Goal: Task Accomplishment & Management: Complete application form

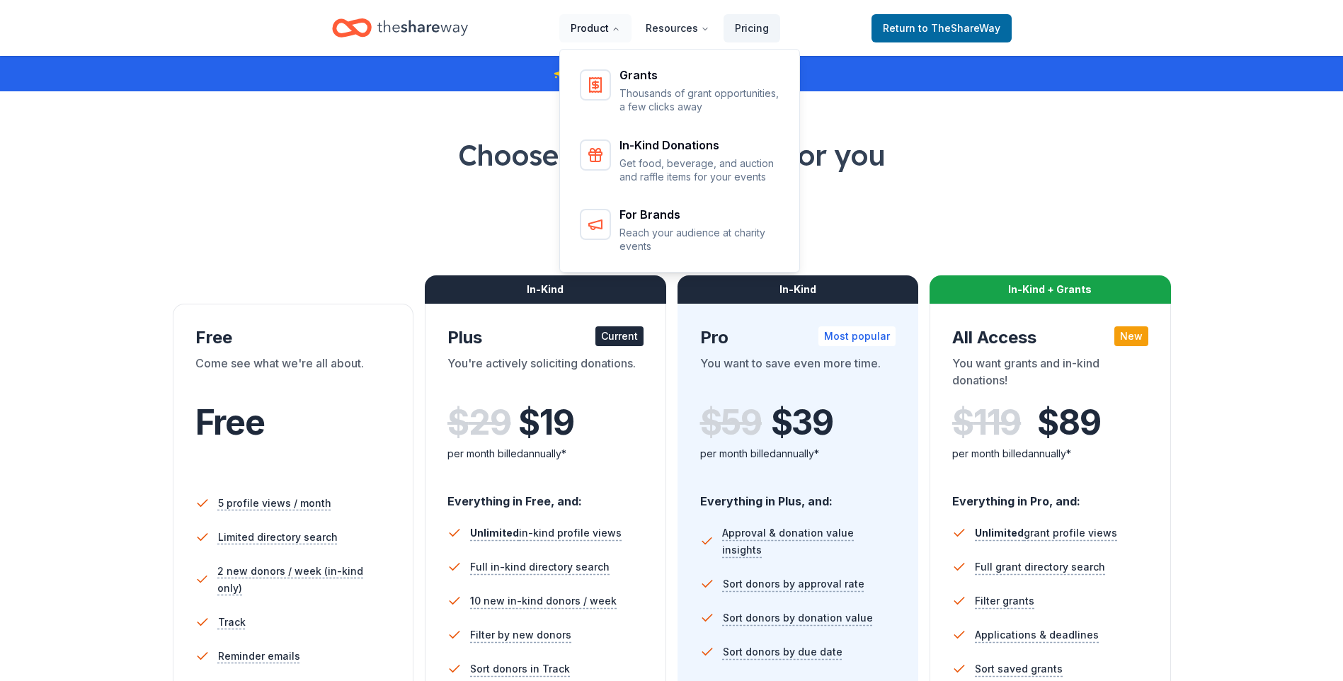
click at [613, 25] on button "Product" at bounding box center [595, 28] width 72 height 28
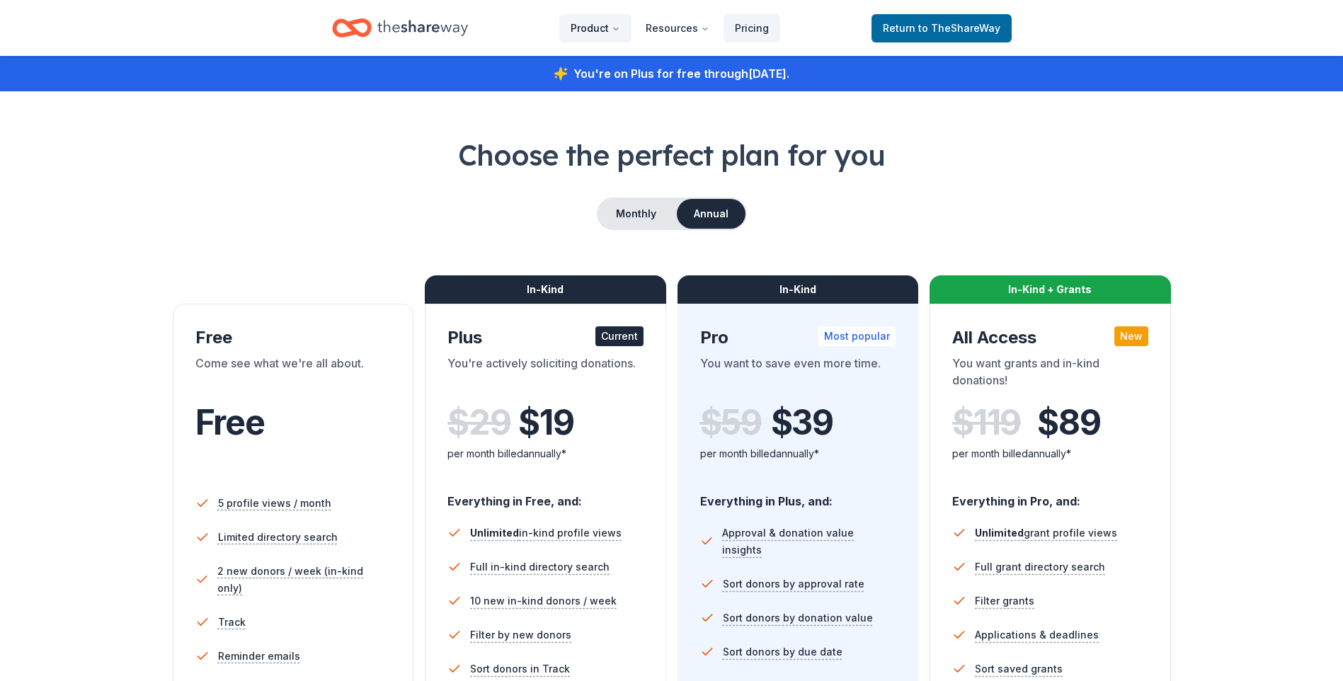
click at [617, 29] on button "Product" at bounding box center [595, 28] width 72 height 28
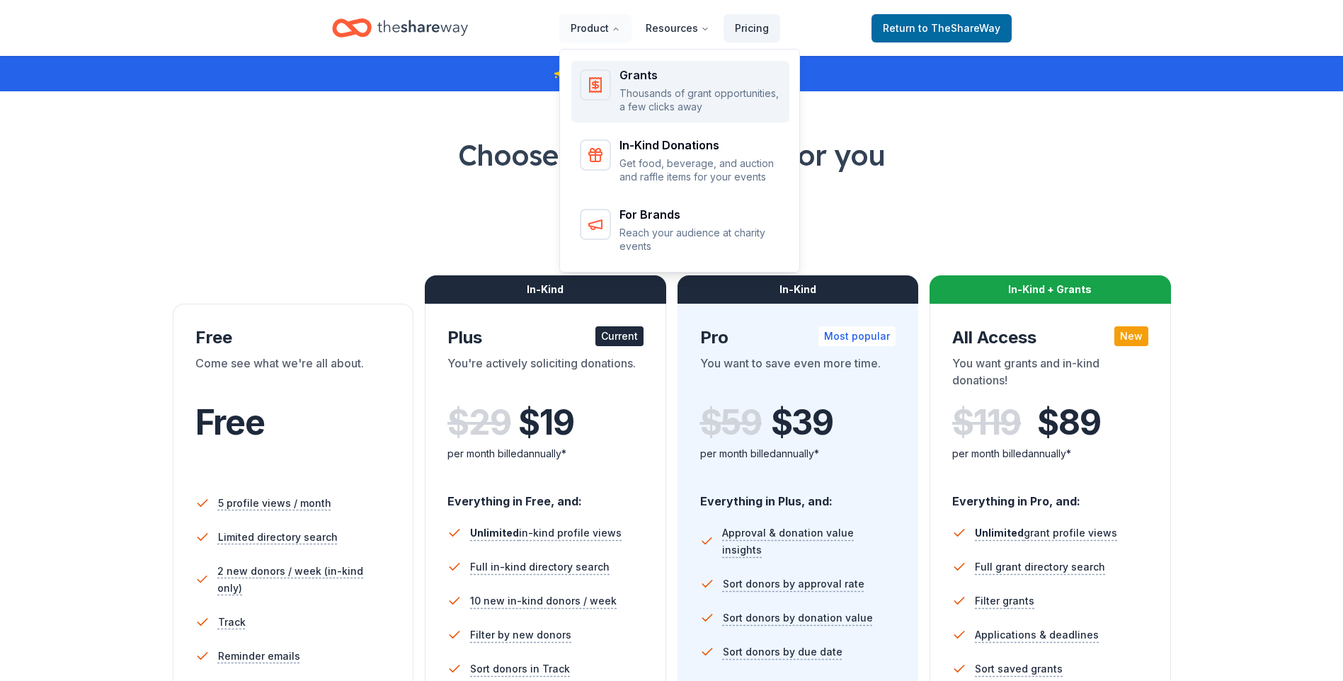
click at [628, 83] on div "Grants Thousands of grant opportunities, a few clicks away" at bounding box center [699, 91] width 161 height 45
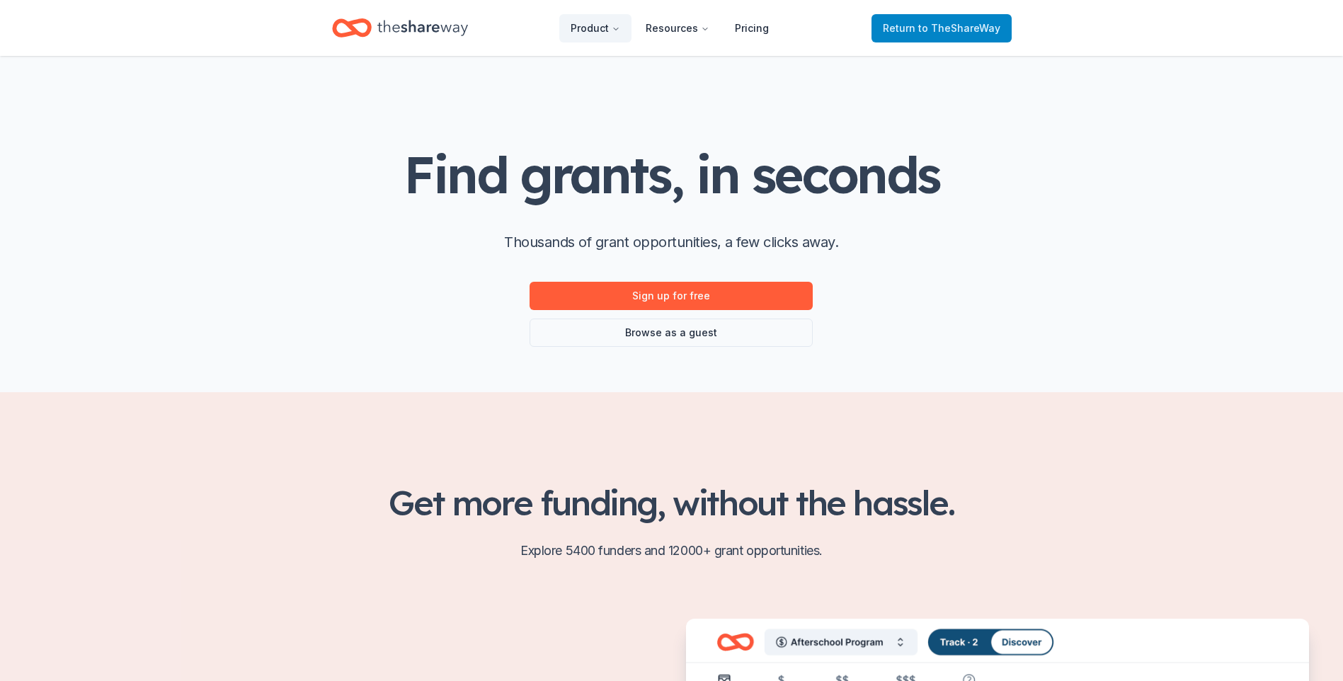
click at [920, 25] on span "Return to TheShareWay" at bounding box center [942, 28] width 118 height 17
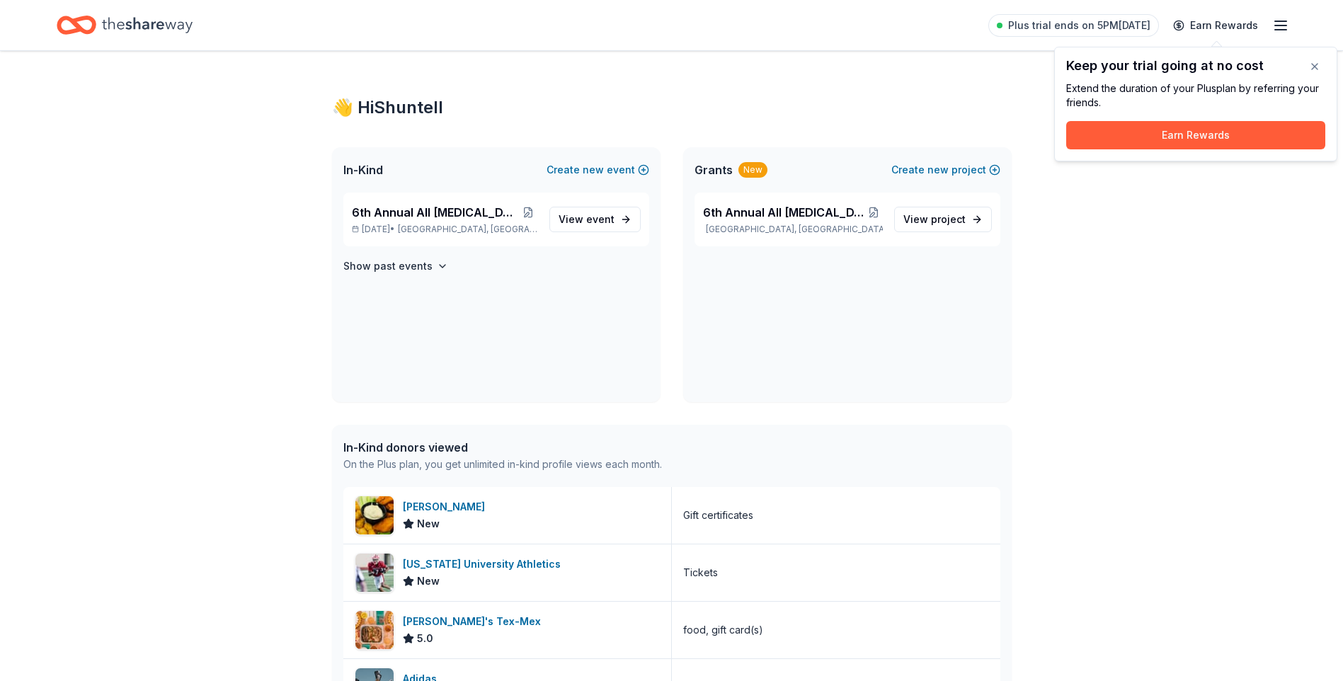
click at [1055, 169] on div "👋 Hi Shuntell In-Kind Create new event 6th Annual All Cancer Matters Ball Oct 1…" at bounding box center [671, 626] width 1343 height 1150
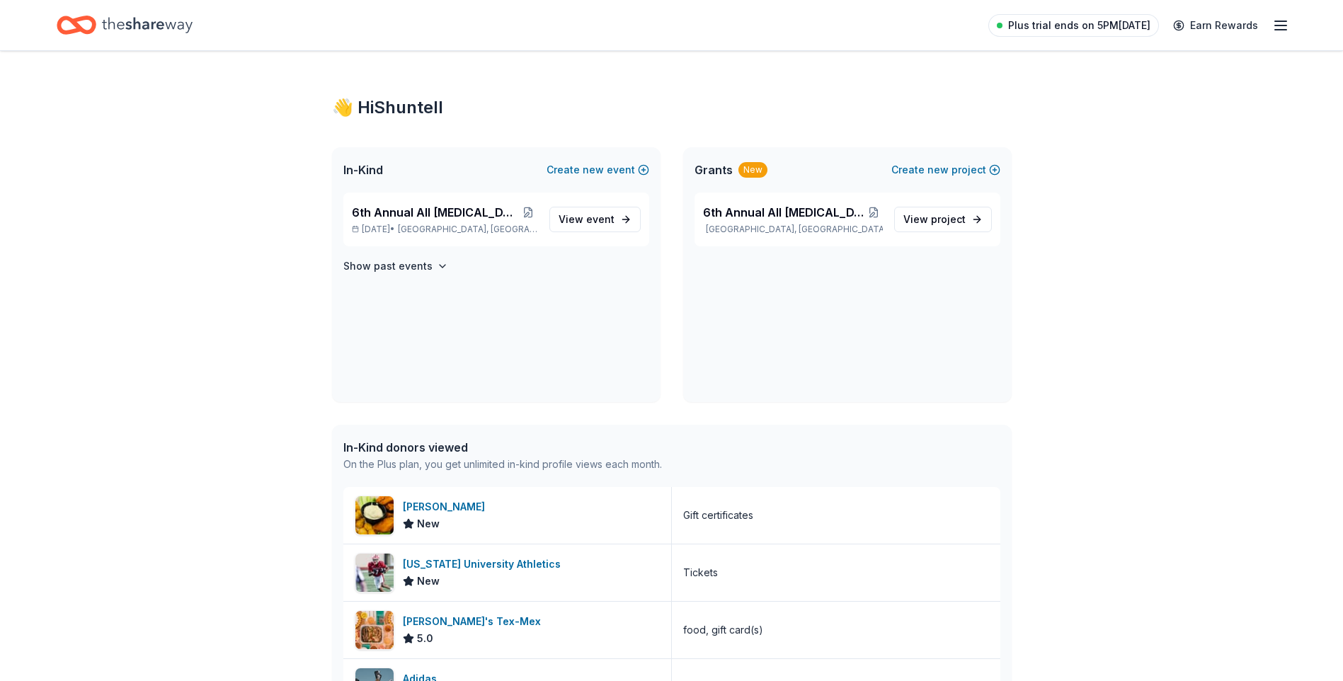
click at [1135, 23] on span "Plus trial ends on 5PM[DATE]" at bounding box center [1079, 25] width 142 height 17
click at [1135, 26] on span "Plus trial ends on 5PM[DATE]" at bounding box center [1079, 25] width 142 height 17
click at [1104, 24] on span "Plus trial ends on 5PM[DATE]" at bounding box center [1079, 25] width 142 height 17
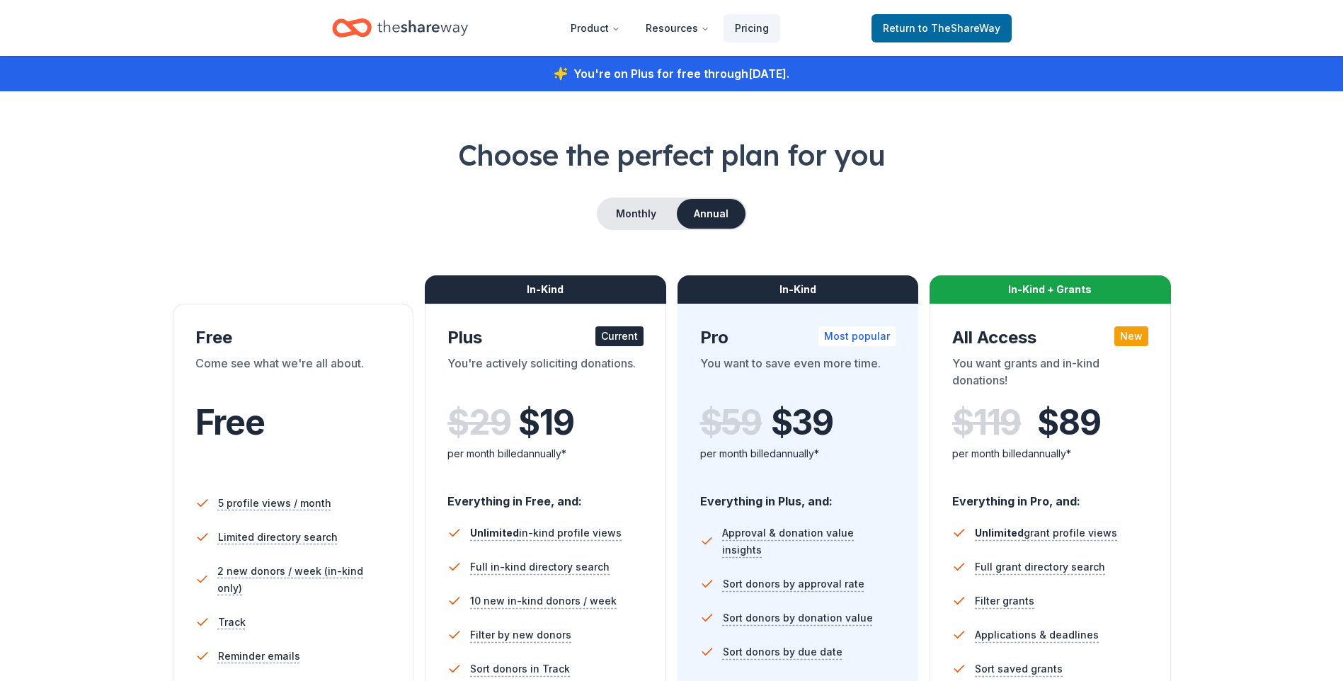
click at [813, 75] on div "You're on Plus for free through August 28, 2025 ." at bounding box center [671, 73] width 1343 height 35
click at [801, 76] on div "You're on Plus for free through August 28, 2025 ." at bounding box center [671, 73] width 1343 height 35
click at [772, 32] on link "Pricing" at bounding box center [751, 28] width 57 height 28
click at [942, 20] on span "Return to TheShareWay" at bounding box center [942, 28] width 118 height 17
click at [939, 23] on span "to TheShareWay" at bounding box center [959, 28] width 82 height 12
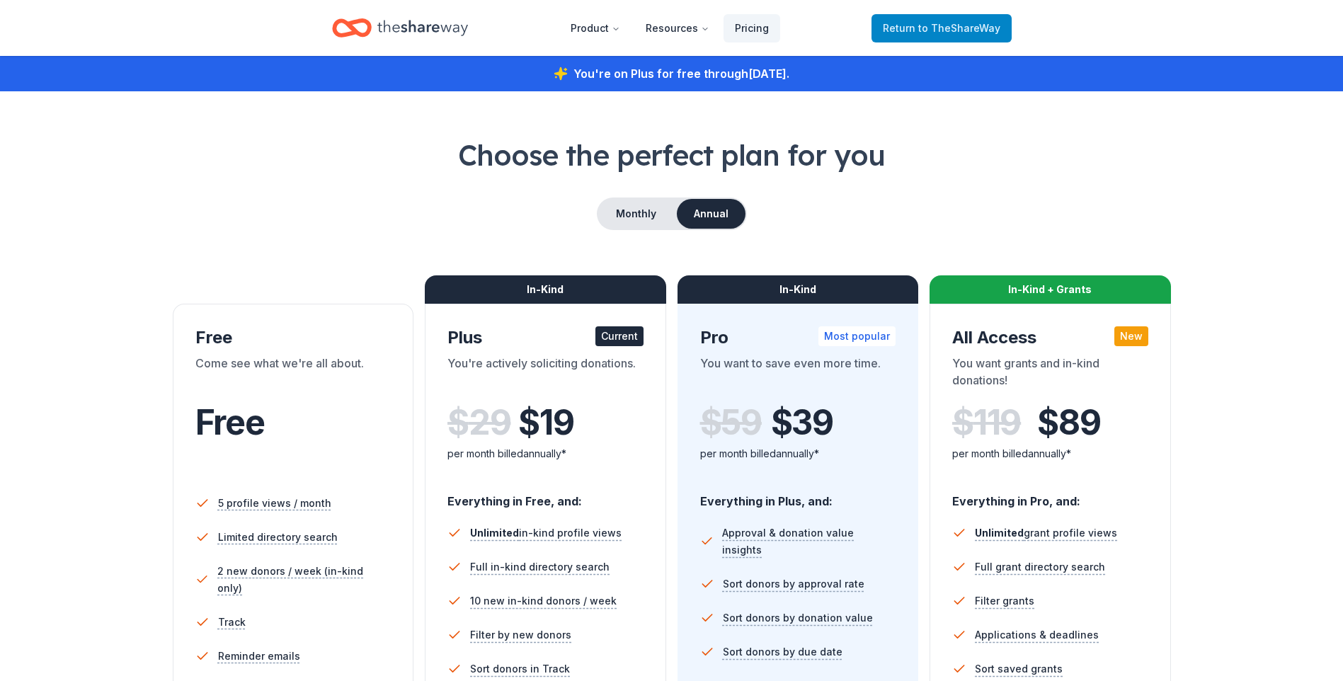
click at [939, 23] on span "to TheShareWay" at bounding box center [959, 28] width 82 height 12
click at [938, 24] on span "to TheShareWay" at bounding box center [959, 28] width 82 height 12
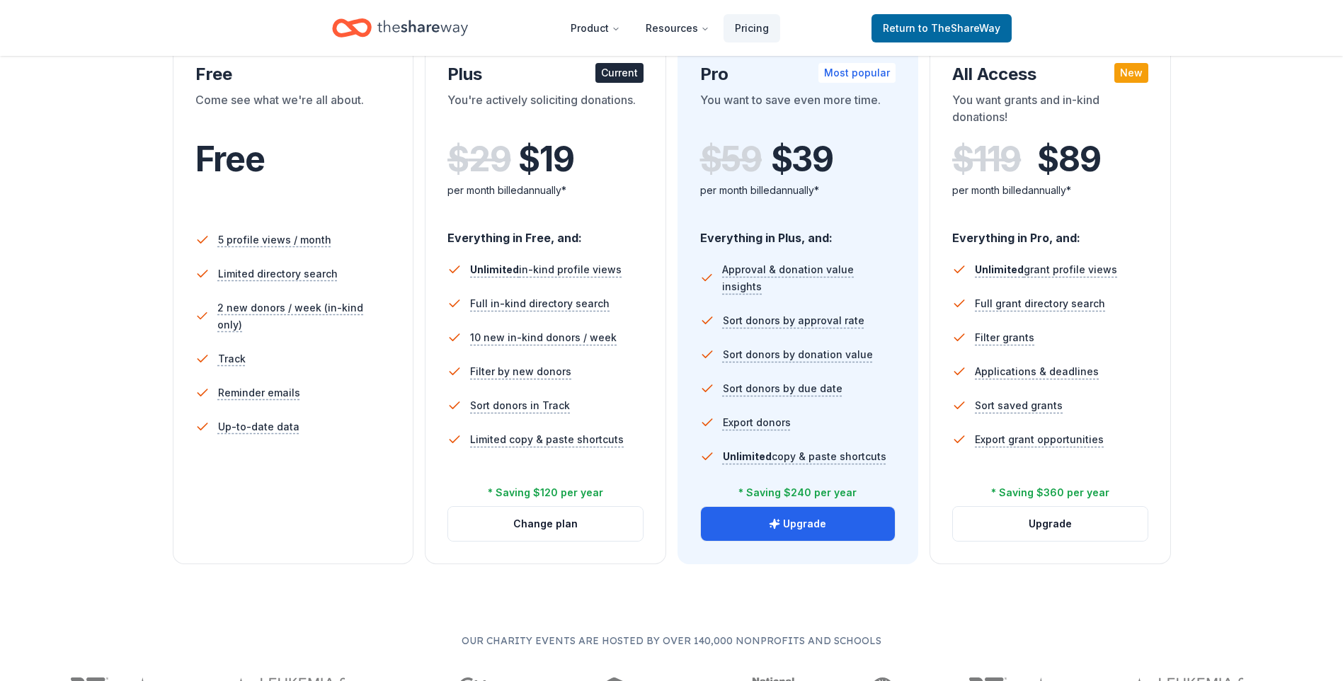
scroll to position [354, 0]
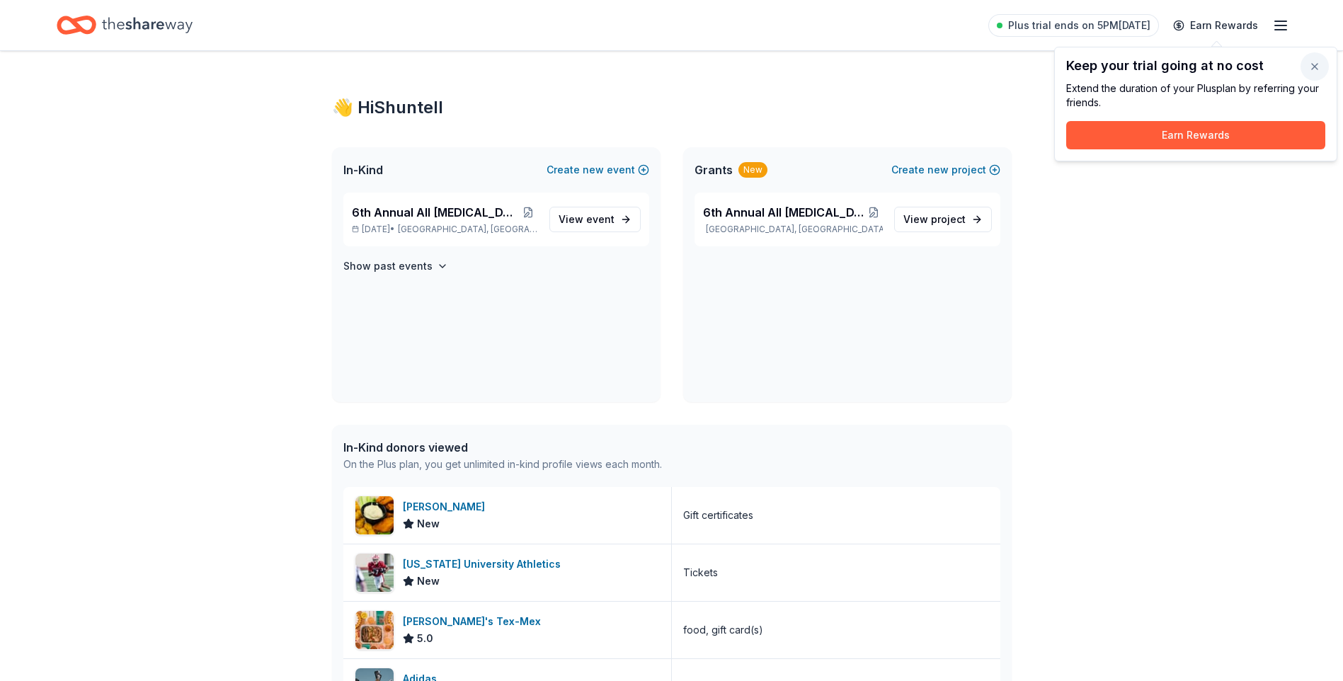
click at [1315, 65] on button "button" at bounding box center [1314, 66] width 28 height 28
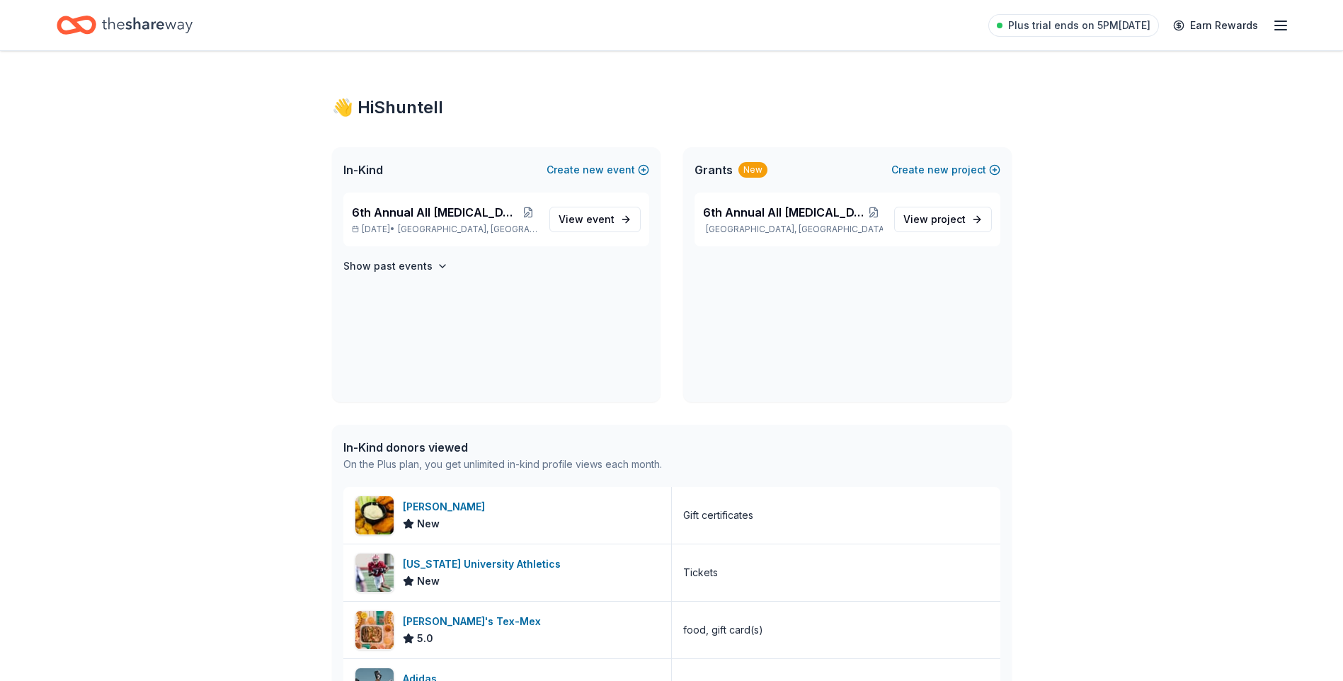
click at [1278, 25] on line "button" at bounding box center [1280, 25] width 11 height 0
click at [1115, 170] on span "Billing Plus" at bounding box center [1122, 177] width 67 height 17
click at [485, 210] on span "6th Annual All [MEDICAL_DATA] Matters Ball" at bounding box center [435, 212] width 167 height 17
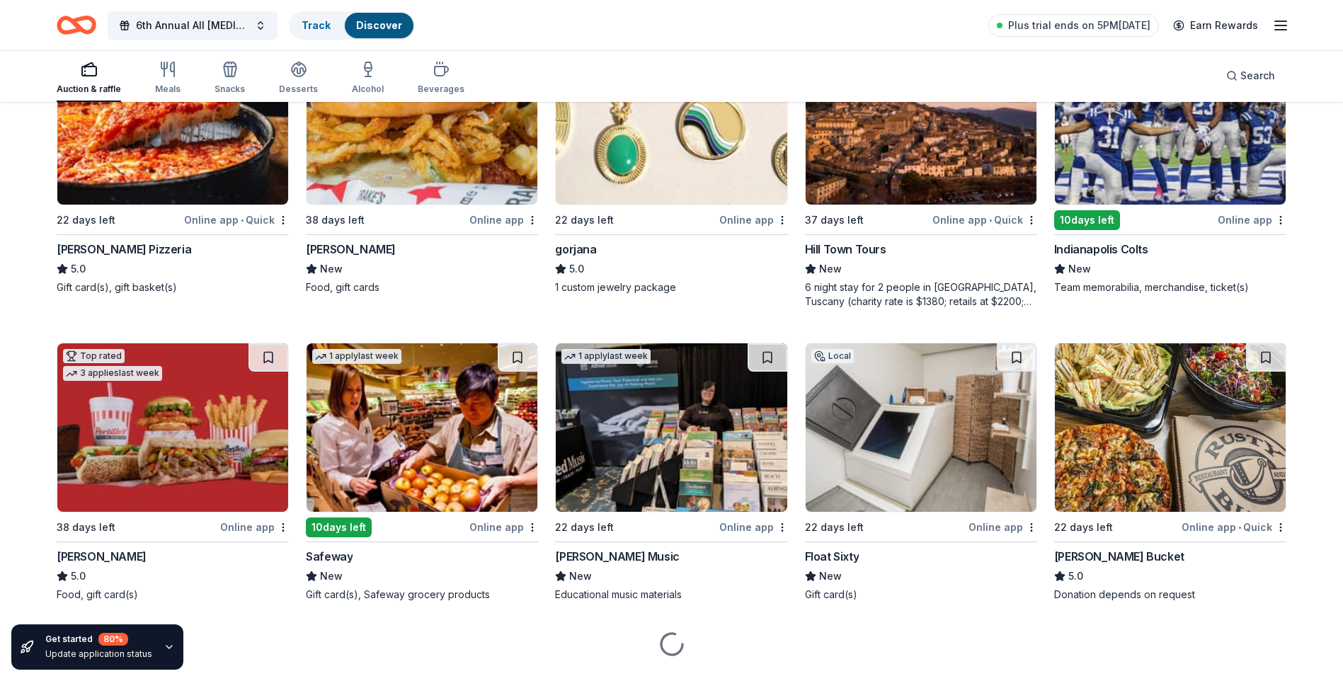
scroll to position [2703, 0]
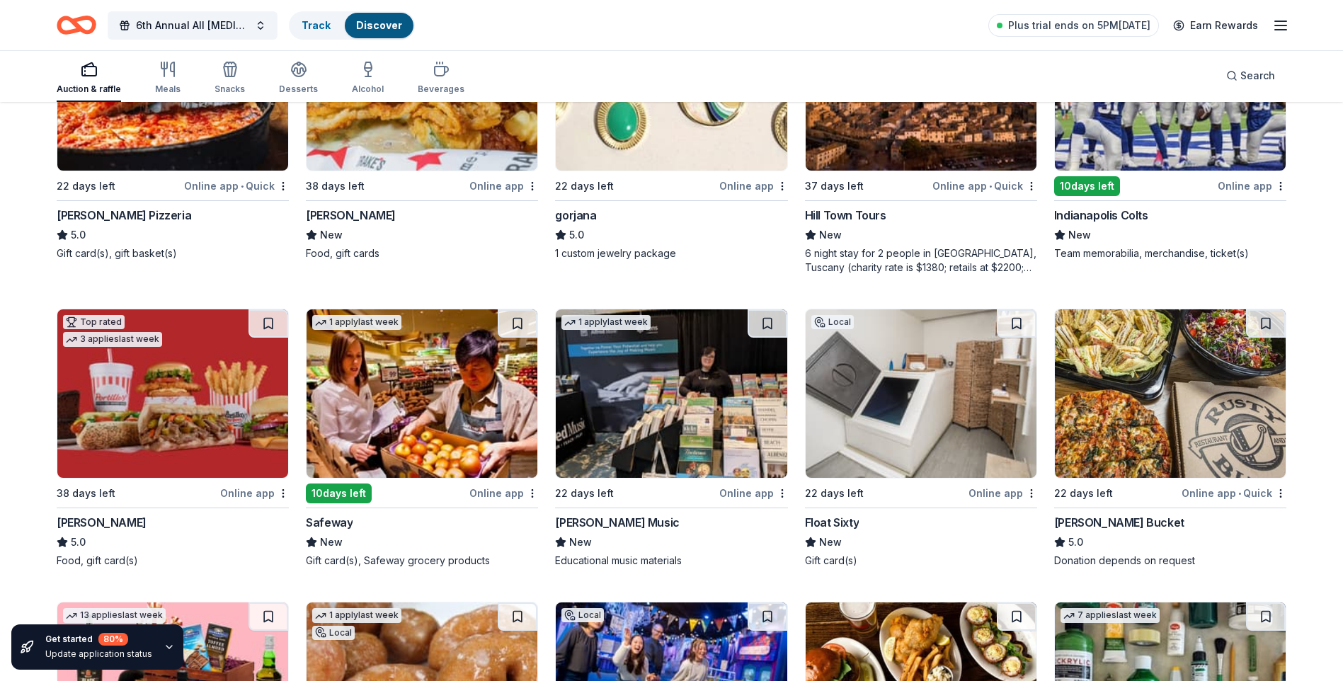
click at [357, 377] on img at bounding box center [422, 393] width 231 height 168
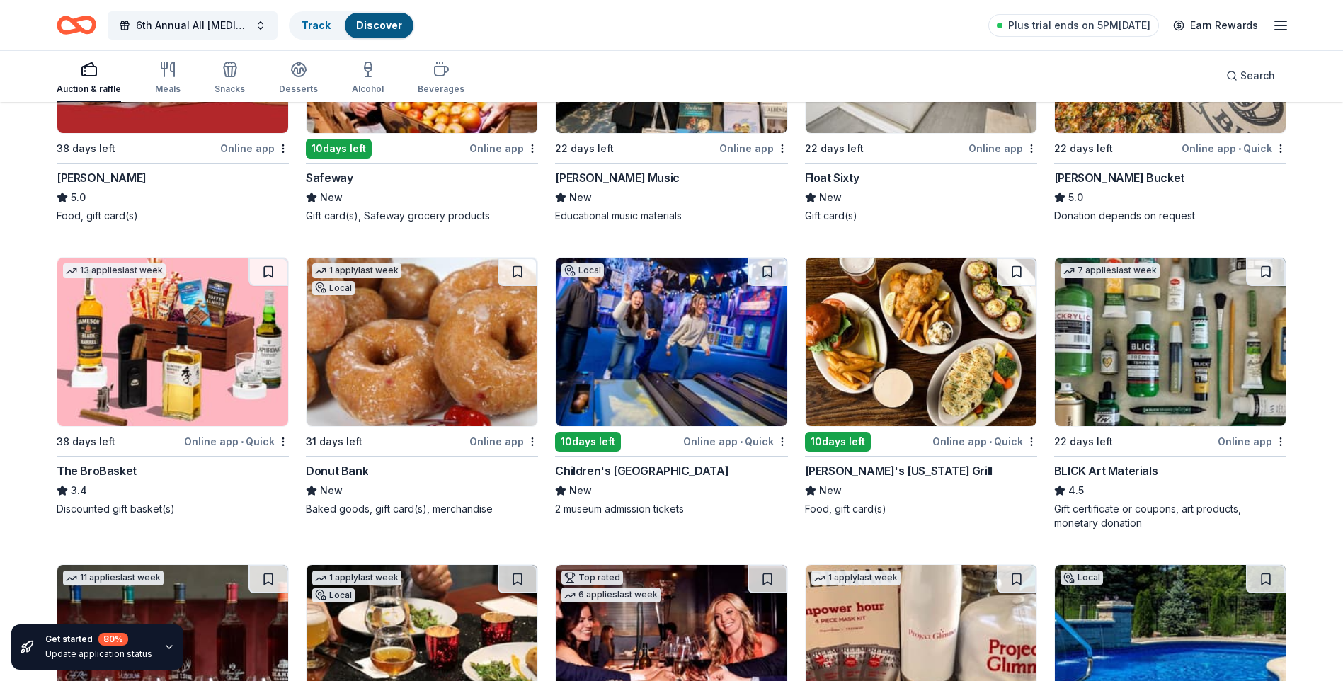
scroll to position [3057, 0]
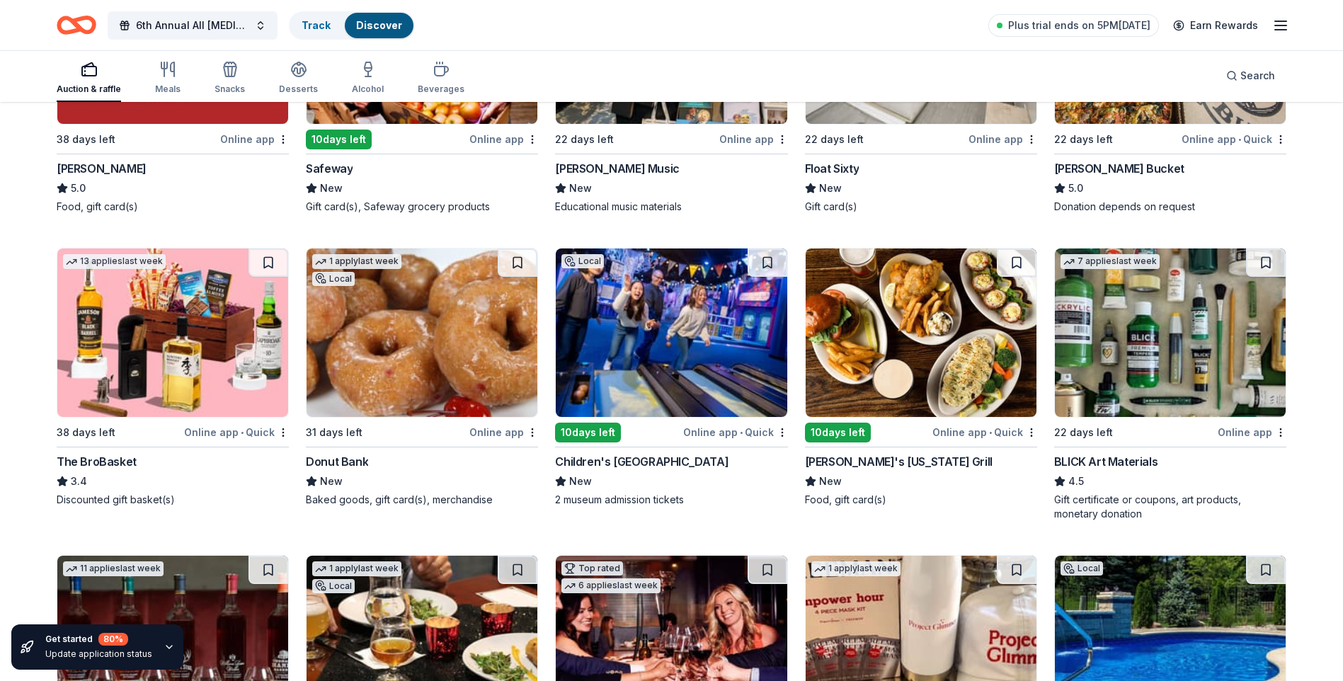
click at [401, 366] on img at bounding box center [422, 332] width 231 height 168
click at [621, 387] on img at bounding box center [671, 332] width 231 height 168
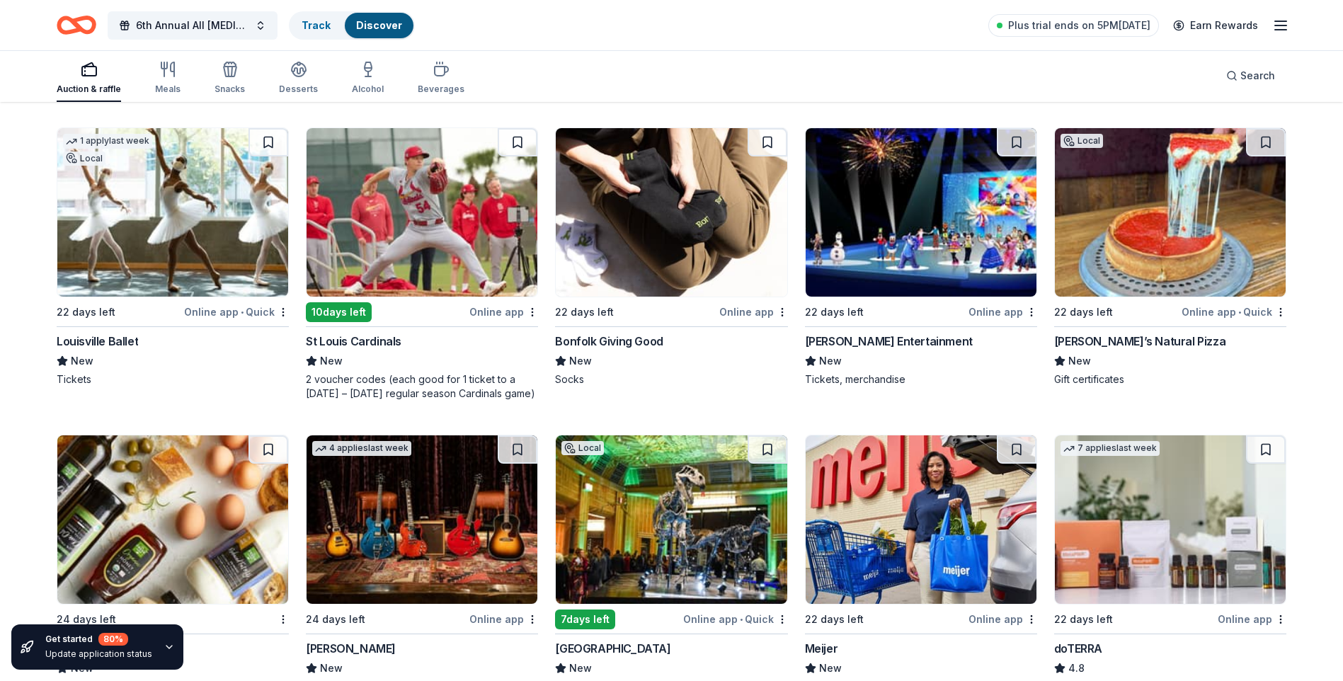
scroll to position [3884, 0]
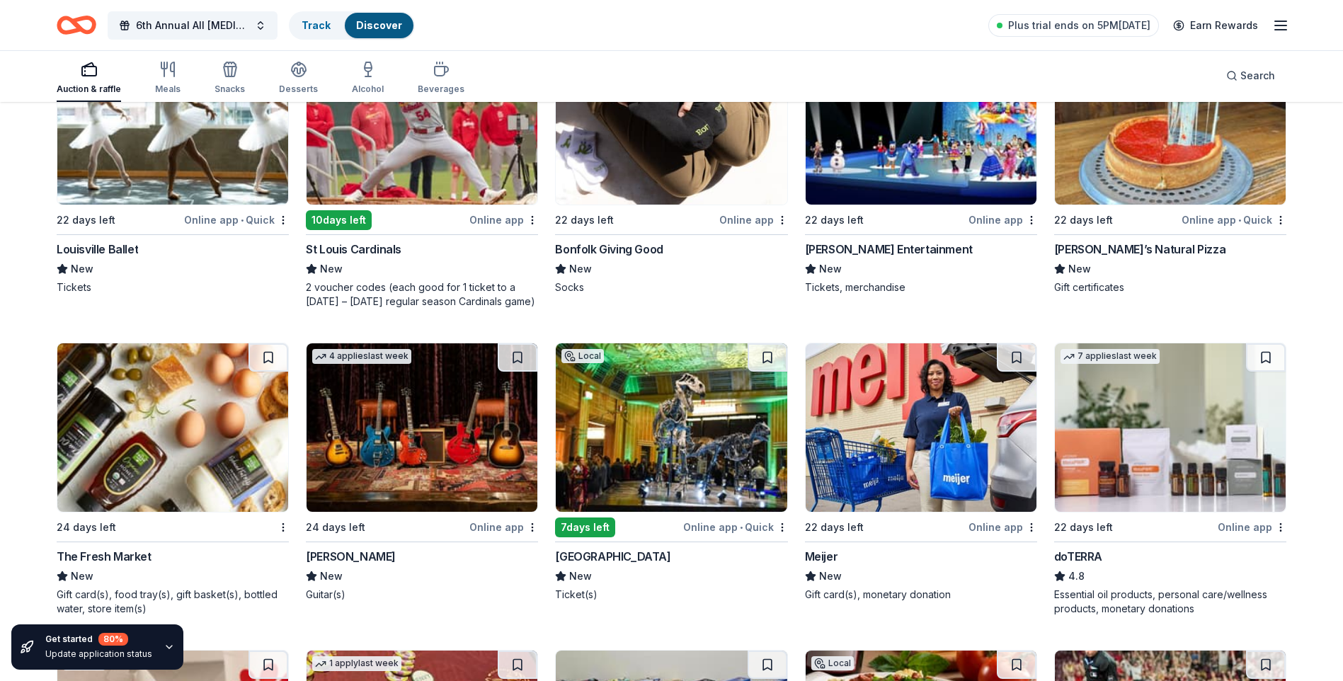
click at [964, 435] on img at bounding box center [921, 427] width 231 height 168
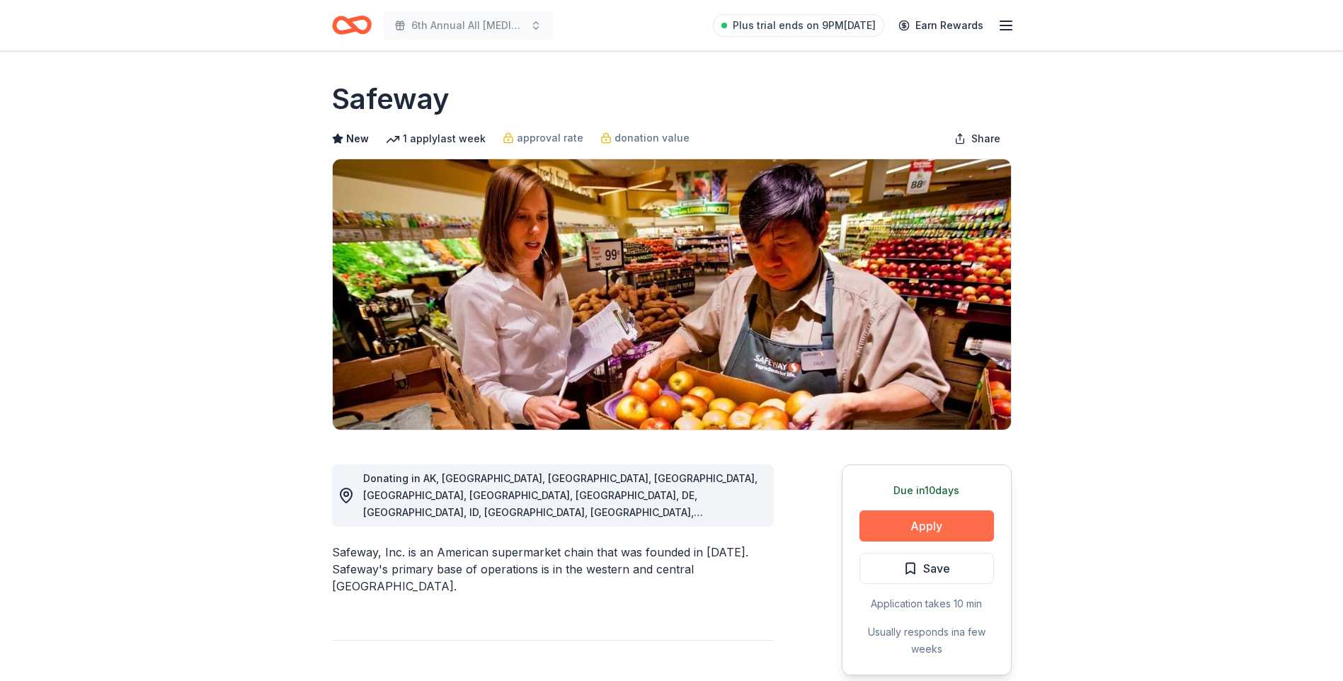
click at [888, 526] on button "Apply" at bounding box center [926, 525] width 135 height 31
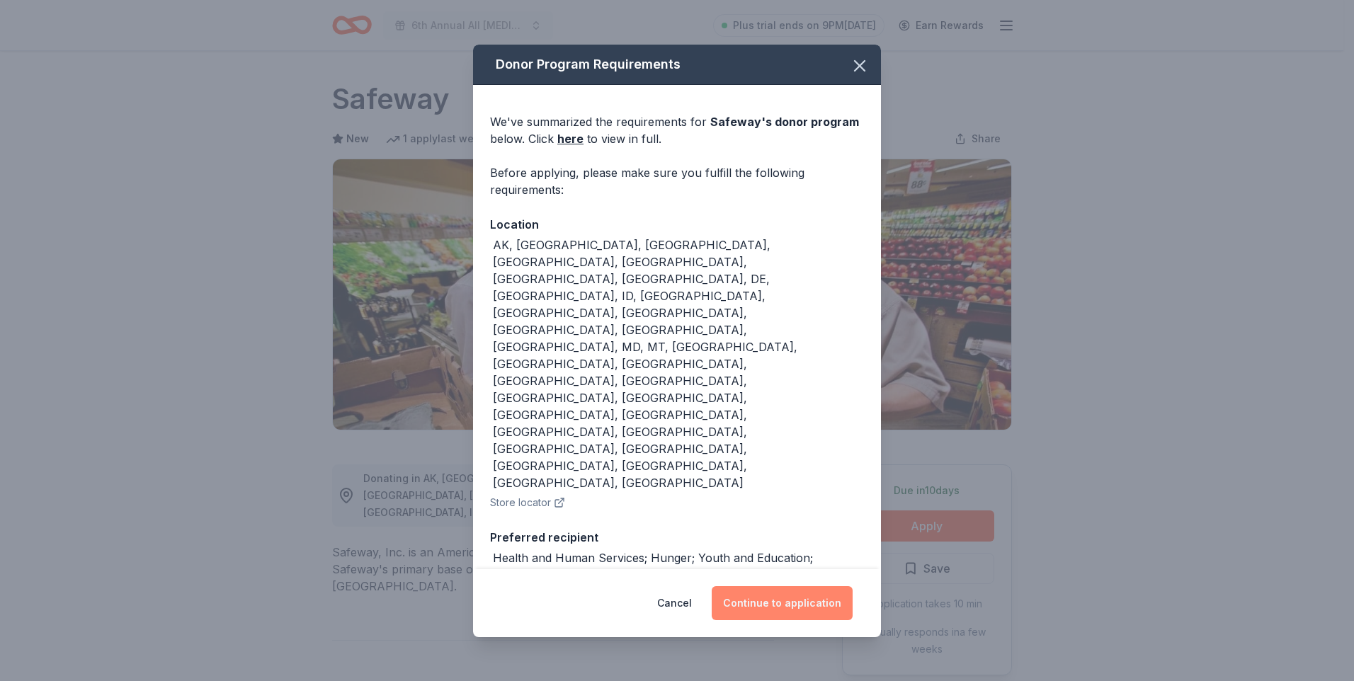
click at [774, 597] on button "Continue to application" at bounding box center [781, 603] width 141 height 34
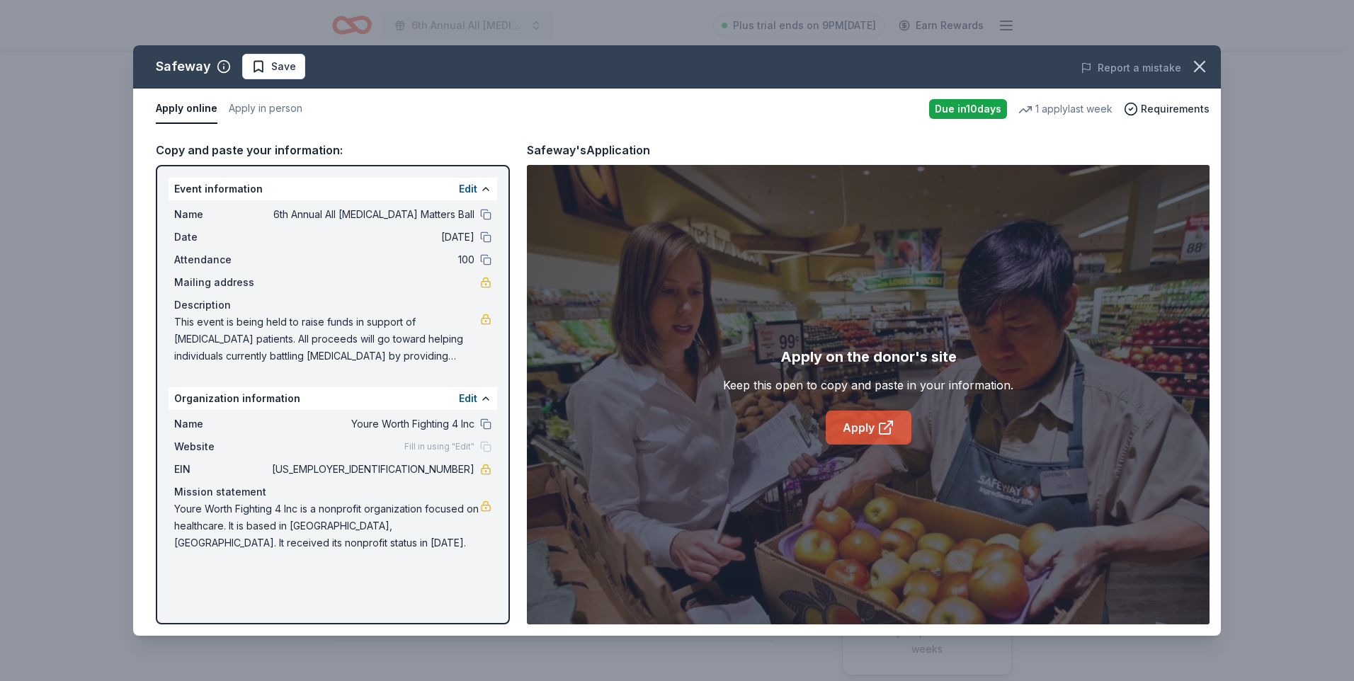
click at [862, 432] on link "Apply" at bounding box center [868, 428] width 86 height 34
click at [1196, 67] on icon "button" at bounding box center [1199, 67] width 20 height 20
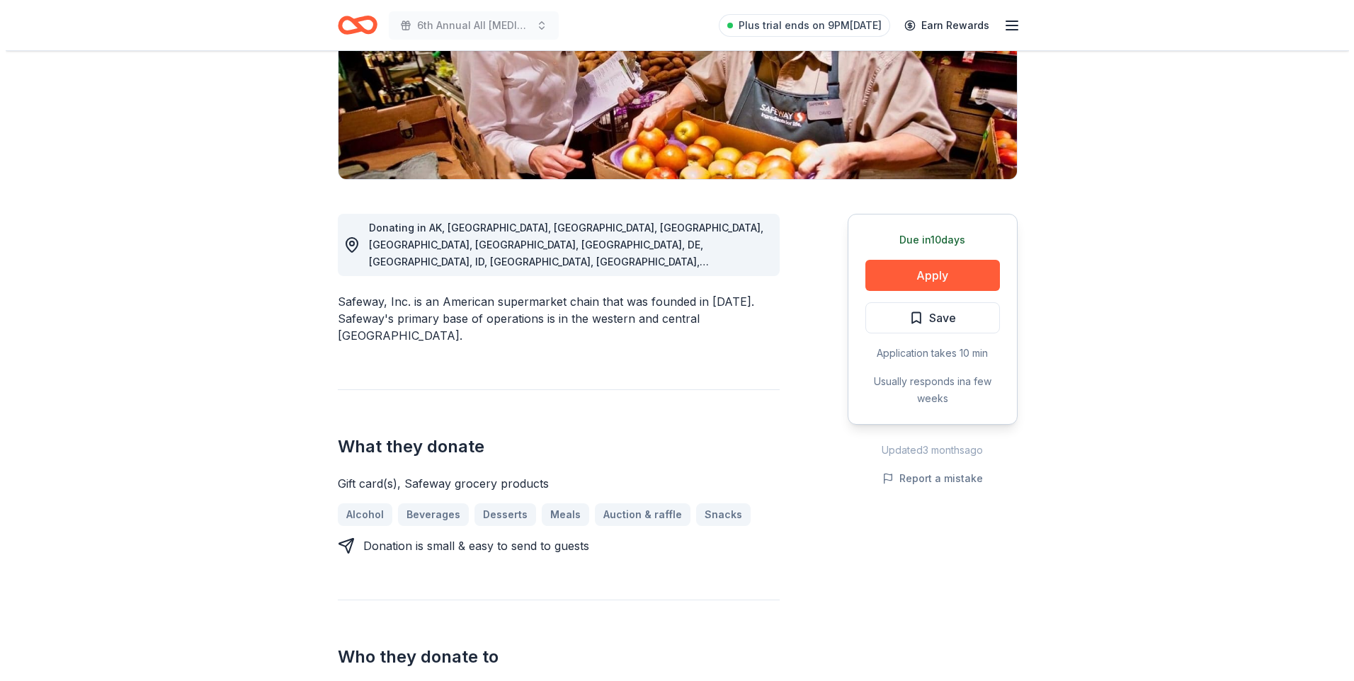
scroll to position [354, 0]
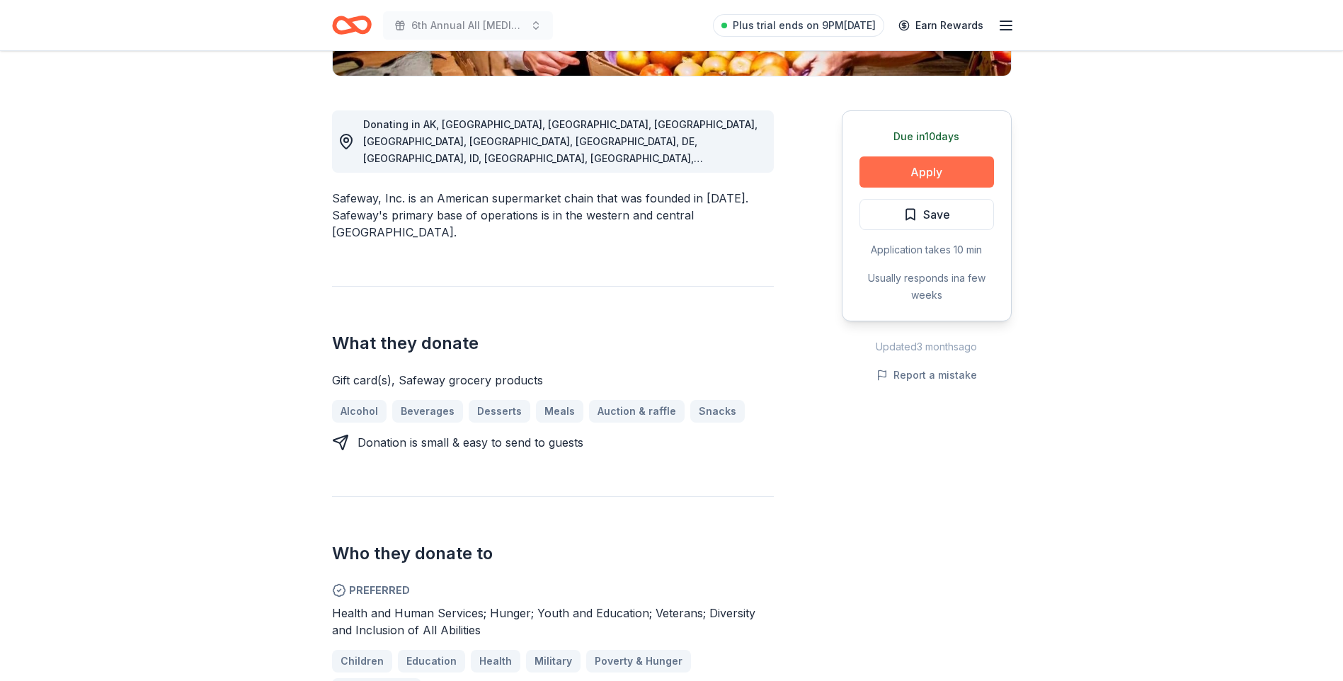
click at [941, 166] on button "Apply" at bounding box center [926, 171] width 135 height 31
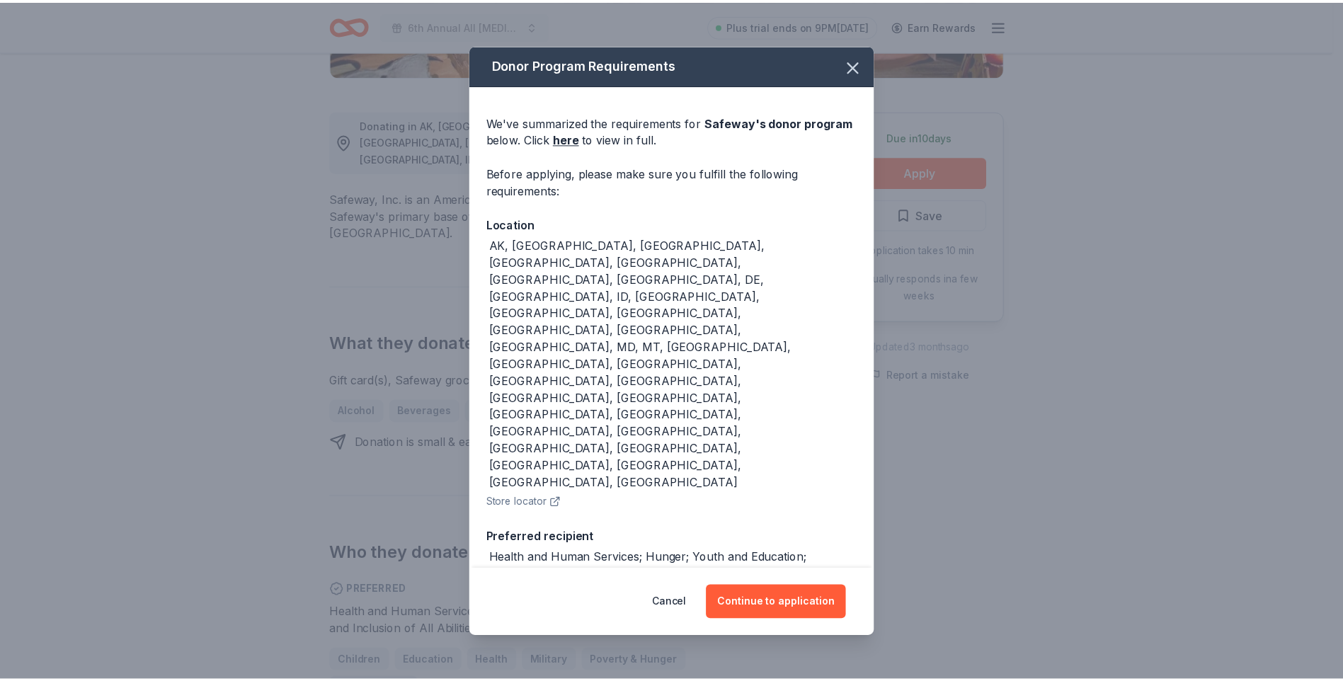
scroll to position [82, 0]
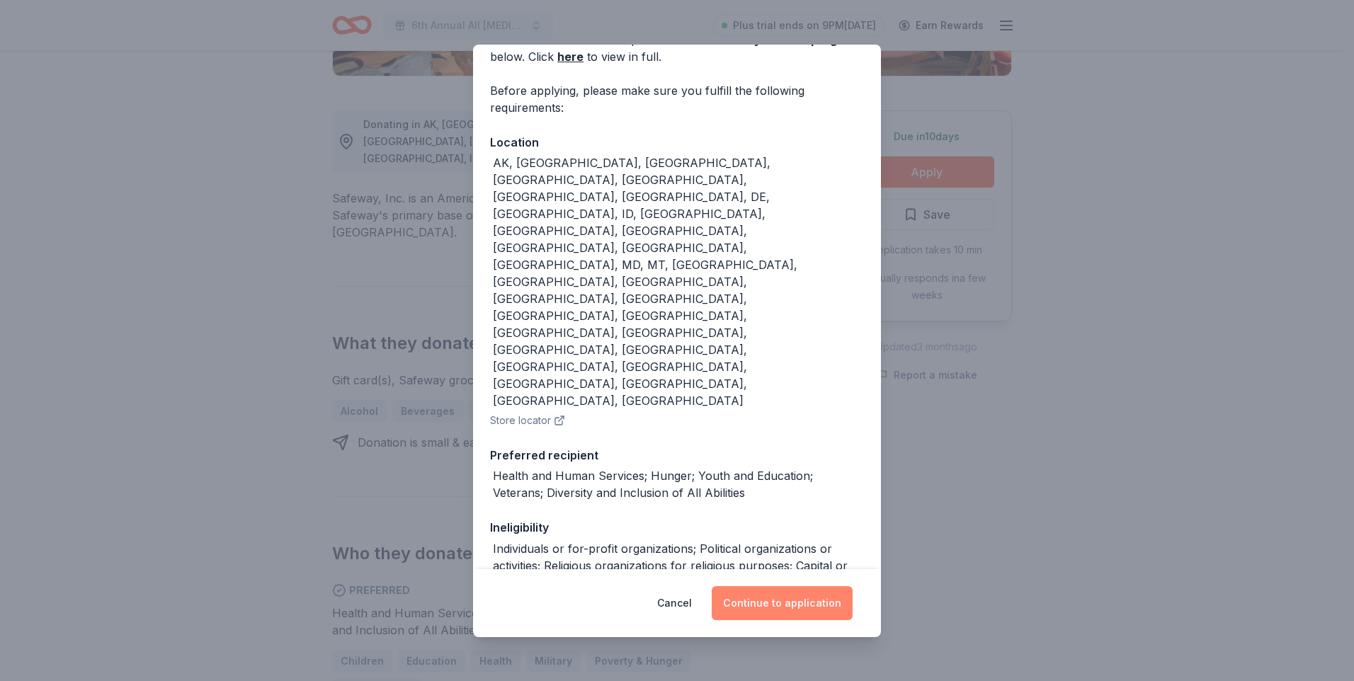
click at [769, 602] on button "Continue to application" at bounding box center [781, 603] width 141 height 34
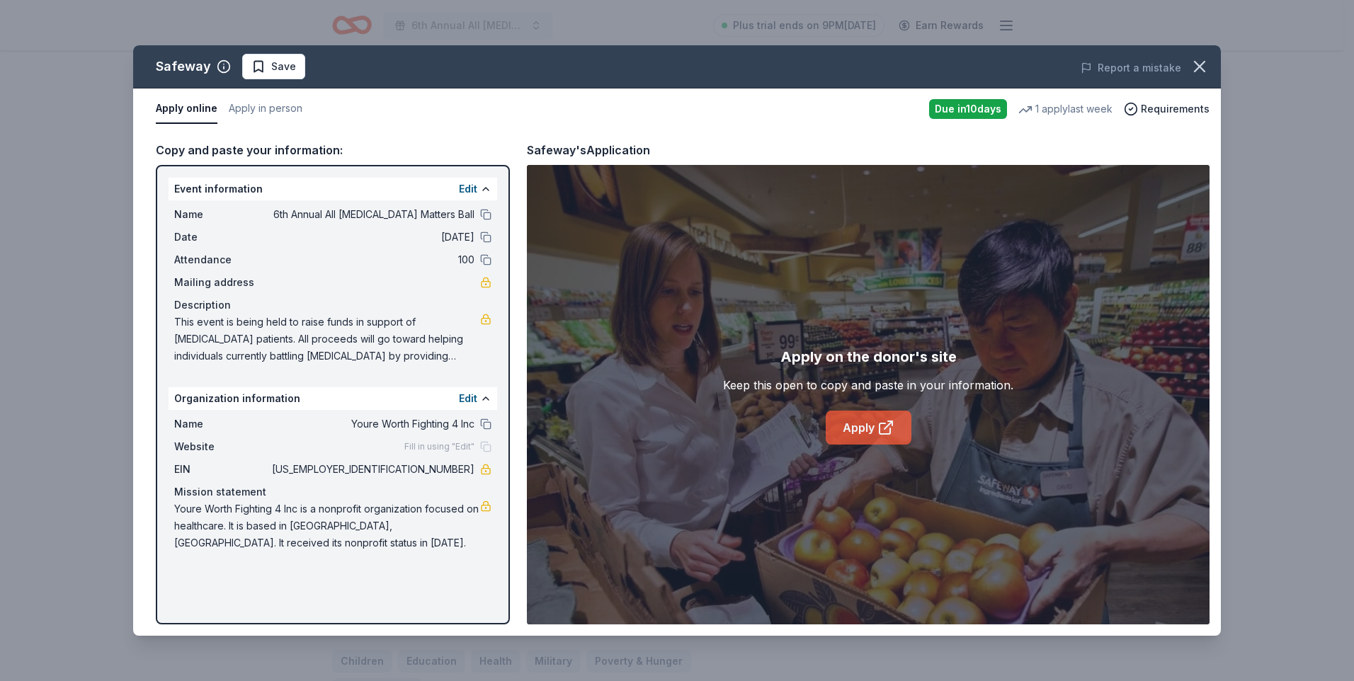
click at [854, 431] on link "Apply" at bounding box center [868, 428] width 86 height 34
click at [1194, 63] on icon "button" at bounding box center [1199, 67] width 20 height 20
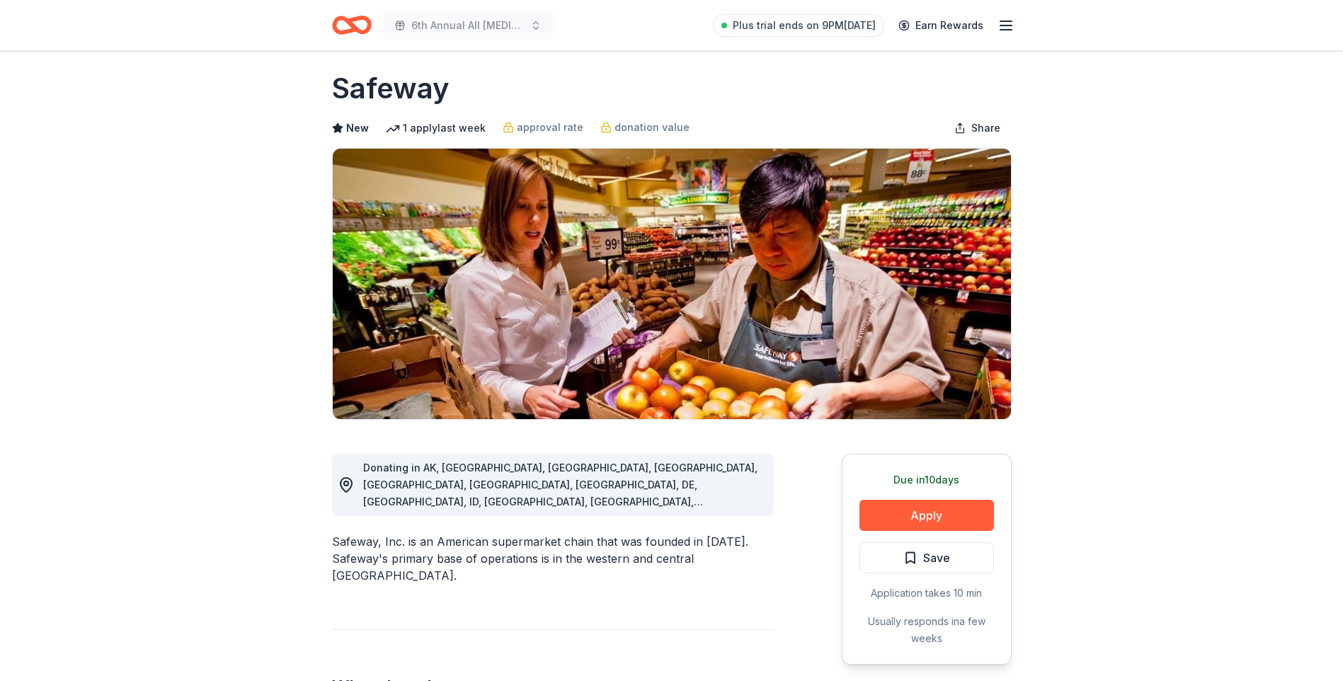
scroll to position [0, 0]
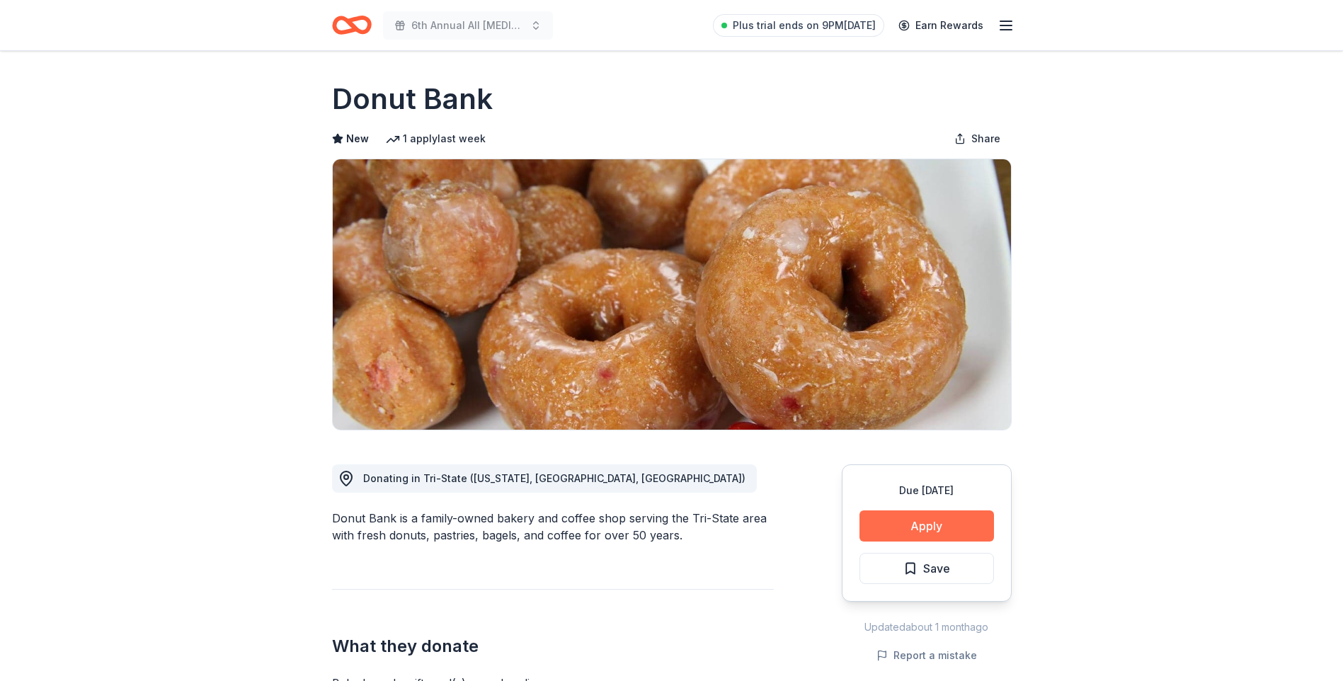
click at [939, 515] on button "Apply" at bounding box center [926, 525] width 135 height 31
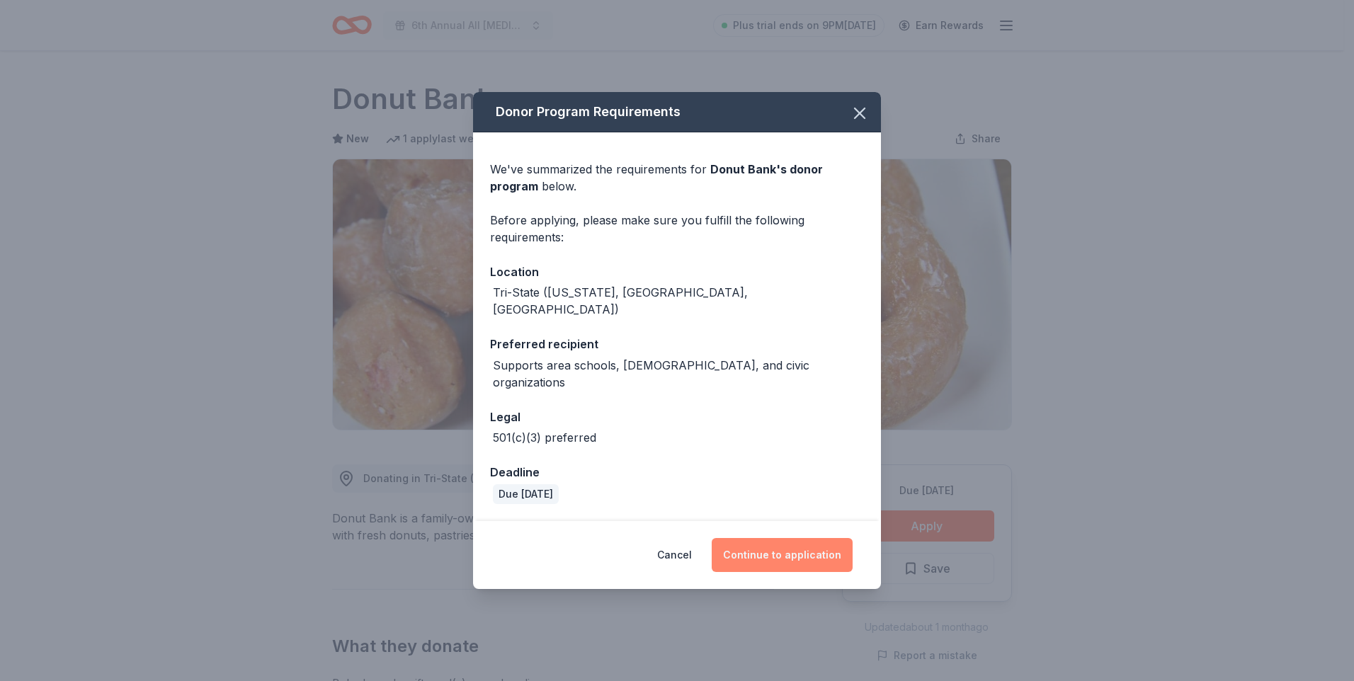
click at [752, 540] on button "Continue to application" at bounding box center [781, 555] width 141 height 34
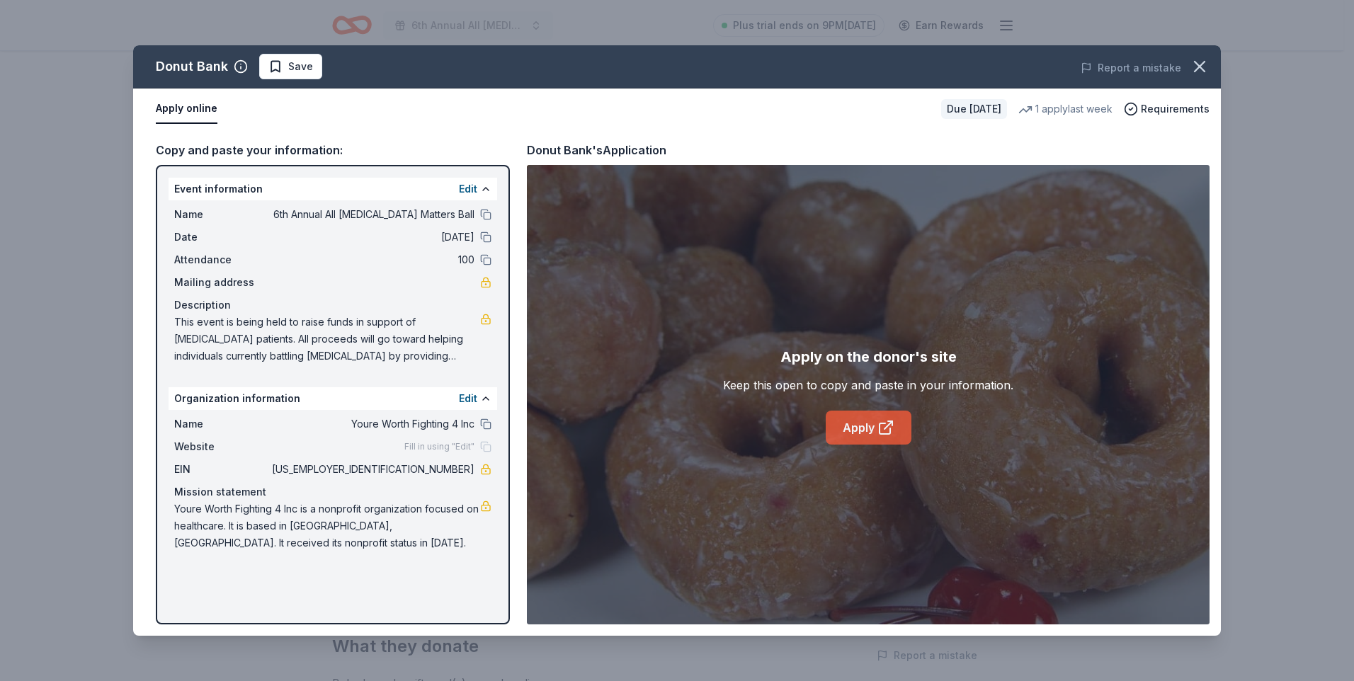
click at [854, 434] on link "Apply" at bounding box center [868, 428] width 86 height 34
click at [1196, 69] on icon "button" at bounding box center [1199, 67] width 10 height 10
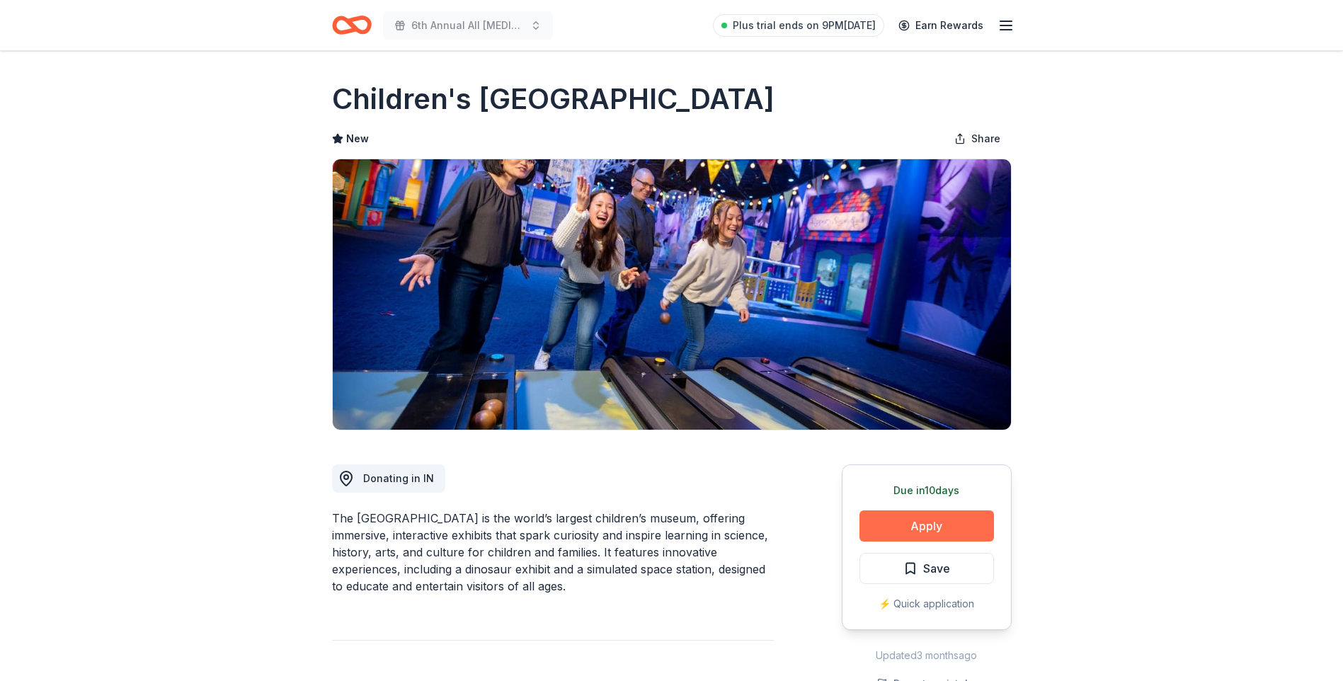
click at [911, 523] on button "Apply" at bounding box center [926, 525] width 135 height 31
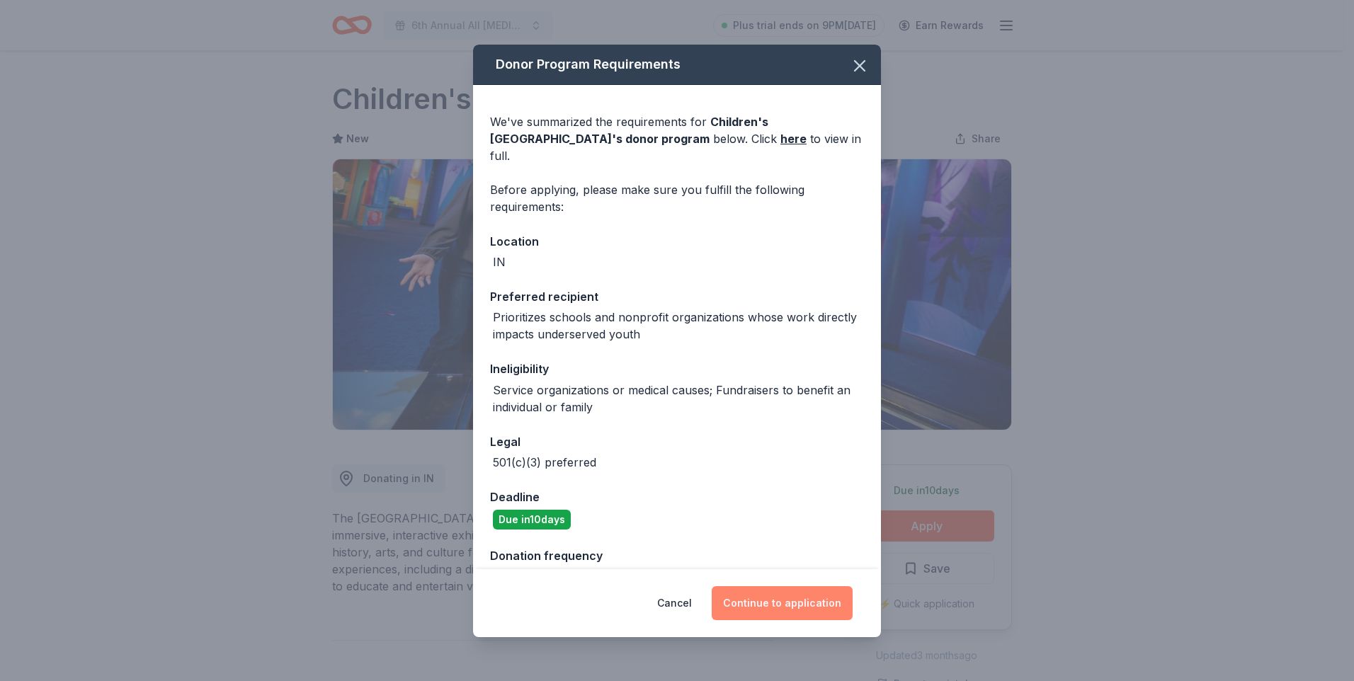
click at [749, 606] on button "Continue to application" at bounding box center [781, 603] width 141 height 34
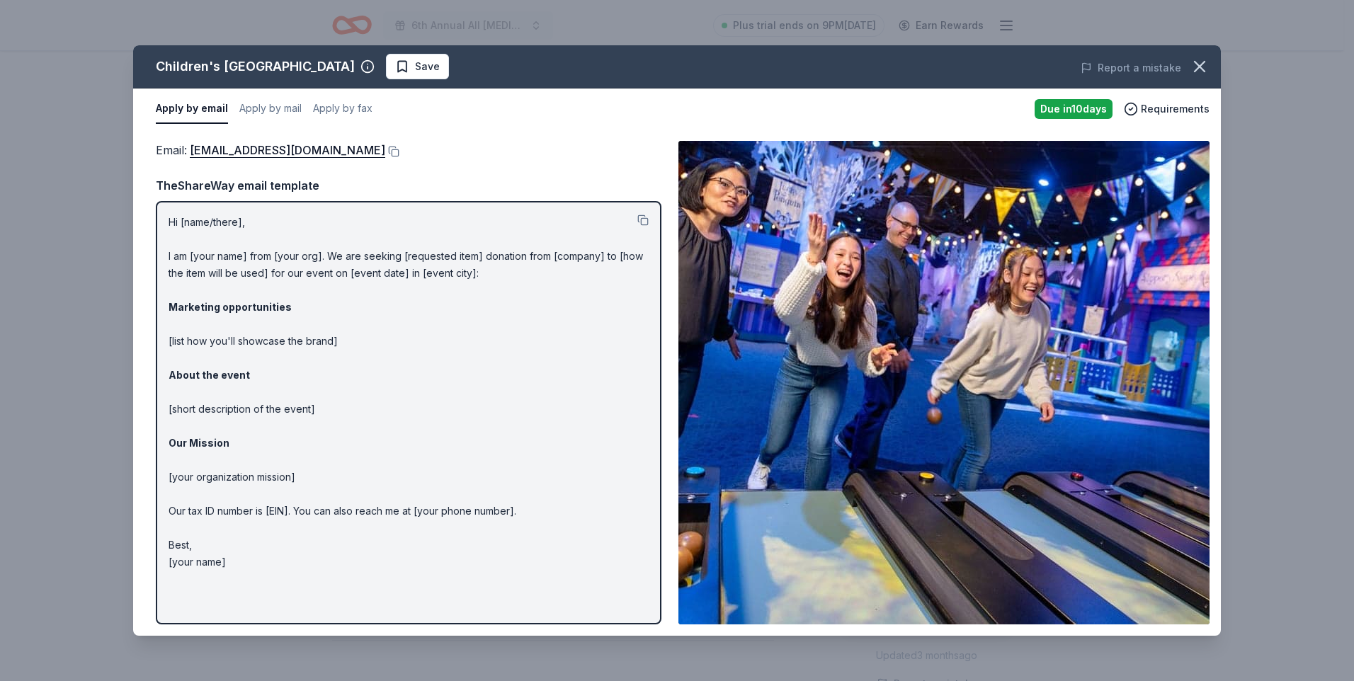
click at [217, 342] on p "Hi [name/there], I am [your name] from [your org]. We are seeking [requested it…" at bounding box center [408, 392] width 480 height 357
drag, startPoint x: 171, startPoint y: 217, endPoint x: 244, endPoint y: 236, distance: 75.4
click at [253, 230] on p "Hi [name/there], I am [your name] from [your org]. We are seeking [requested it…" at bounding box center [408, 392] width 480 height 357
drag, startPoint x: 172, startPoint y: 217, endPoint x: 345, endPoint y: 621, distance: 439.2
click at [345, 621] on div "Hi [name/there], I am [your name] from [your org]. We are seeking [requested it…" at bounding box center [408, 412] width 505 height 423
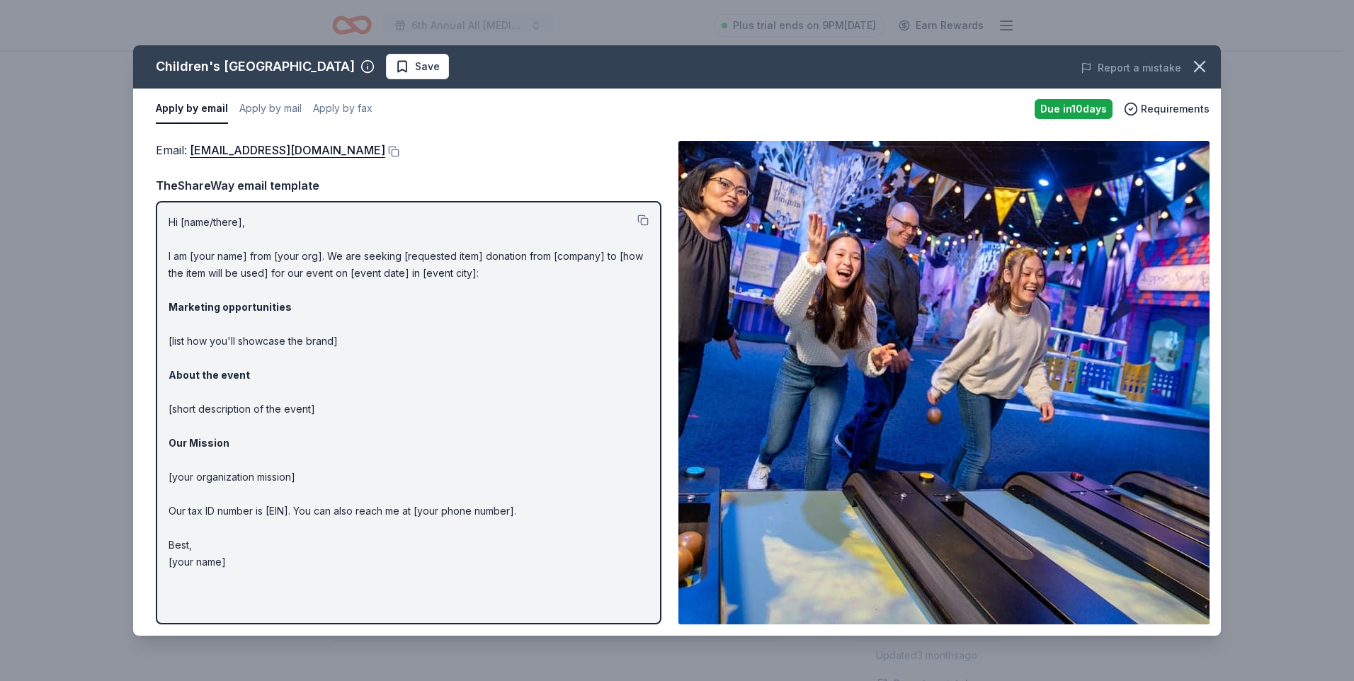
drag, startPoint x: 171, startPoint y: 244, endPoint x: 217, endPoint y: 253, distance: 47.5
click at [210, 251] on p "Hi [name/there], I am [your name] from [your org]. We are seeking [requested it…" at bounding box center [408, 392] width 480 height 357
click at [455, 268] on p "Hi [name/there], I am [your name] from [your org]. We are seeking [requested it…" at bounding box center [408, 392] width 480 height 357
drag, startPoint x: 451, startPoint y: 264, endPoint x: 378, endPoint y: 326, distance: 95.9
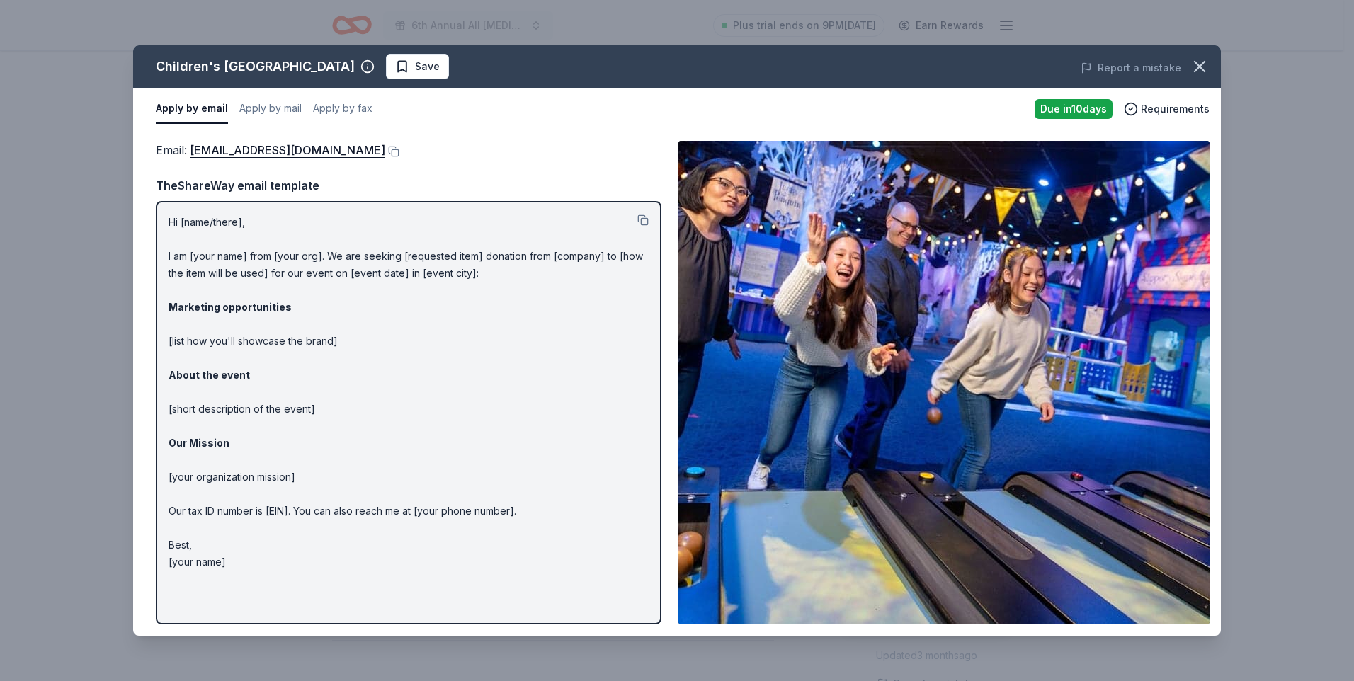
drag, startPoint x: 378, startPoint y: 326, endPoint x: 341, endPoint y: 315, distance: 38.5
drag, startPoint x: 341, startPoint y: 315, endPoint x: 267, endPoint y: 260, distance: 92.6
drag, startPoint x: 189, startPoint y: 143, endPoint x: 343, endPoint y: 142, distance: 153.6
click at [343, 143] on span "Email : customerservice@childrensmuseum.org" at bounding box center [270, 150] width 229 height 14
click at [1189, 63] on icon "button" at bounding box center [1199, 67] width 20 height 20
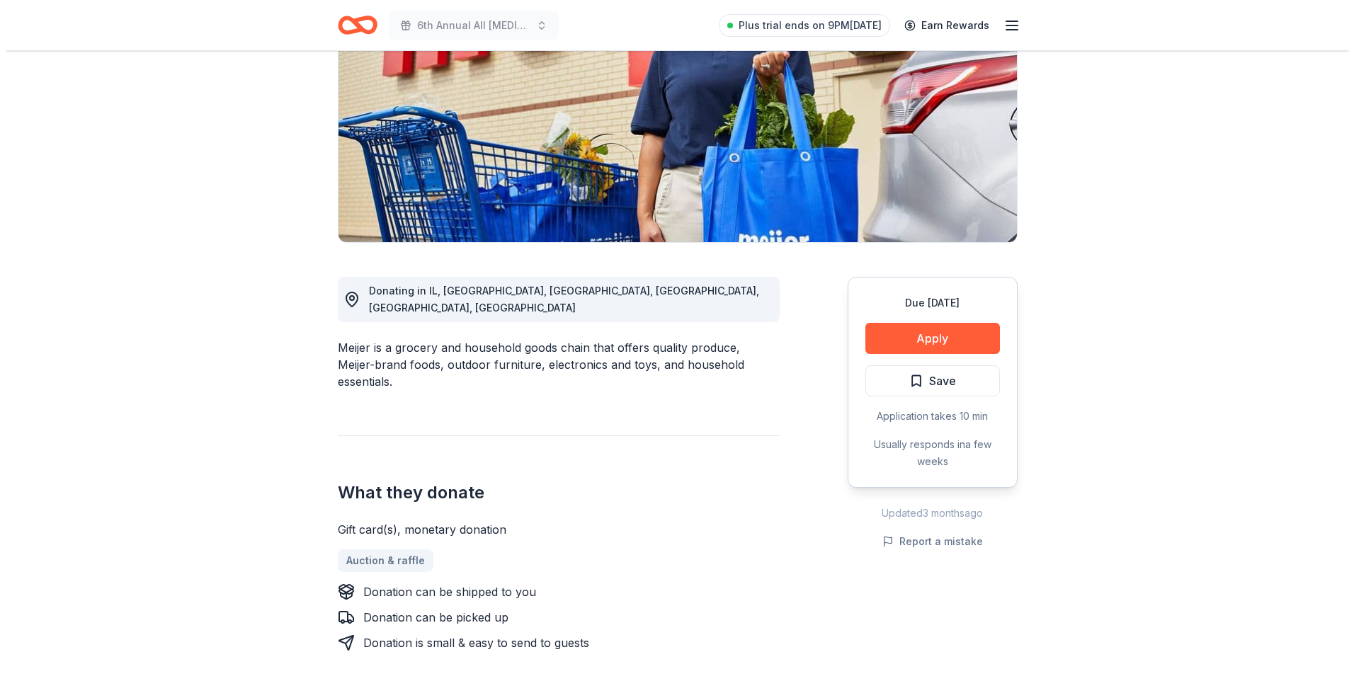
scroll to position [212, 0]
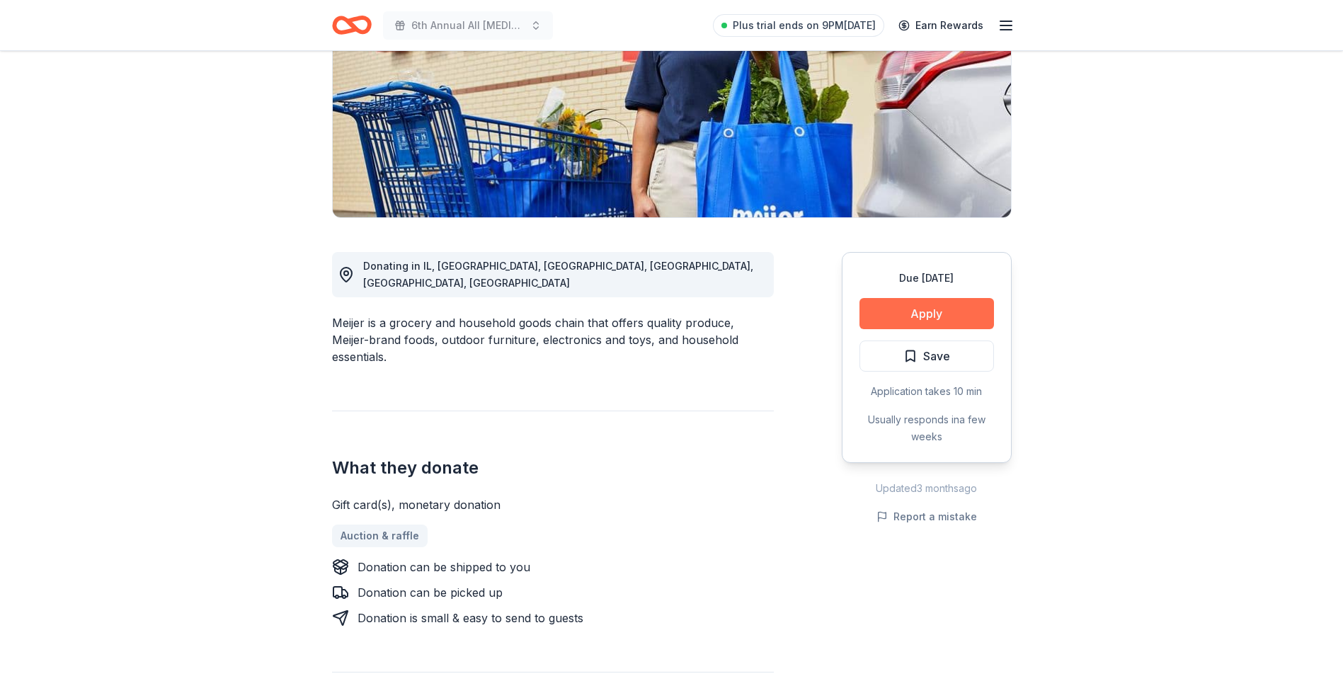
click at [918, 311] on button "Apply" at bounding box center [926, 313] width 135 height 31
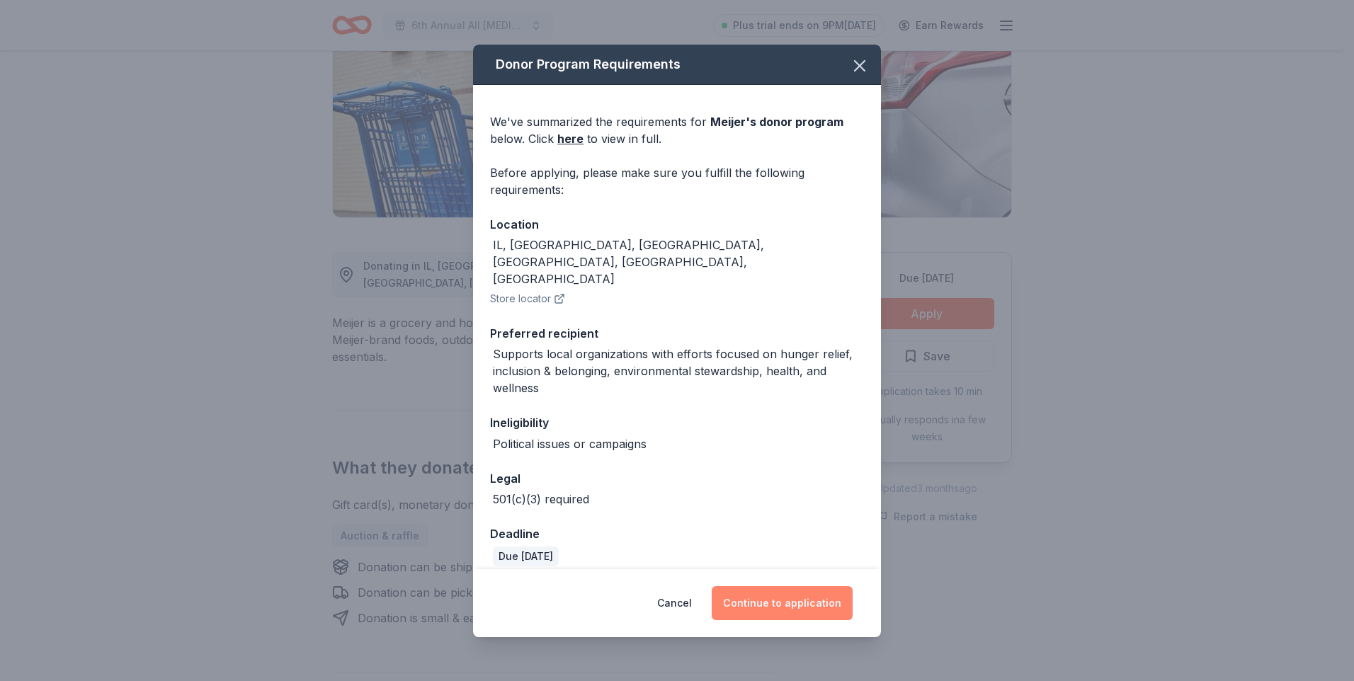
click at [836, 588] on button "Continue to application" at bounding box center [781, 603] width 141 height 34
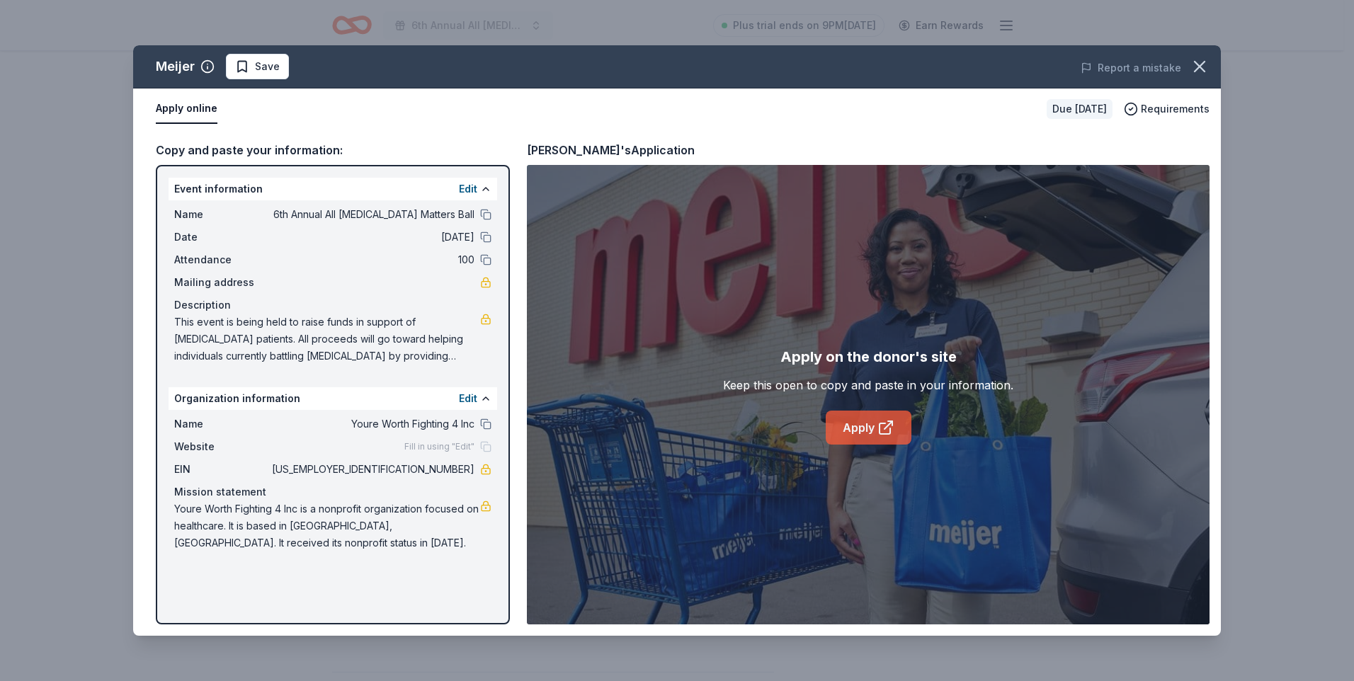
click at [848, 420] on link "Apply" at bounding box center [868, 428] width 86 height 34
